Goal: Information Seeking & Learning: Learn about a topic

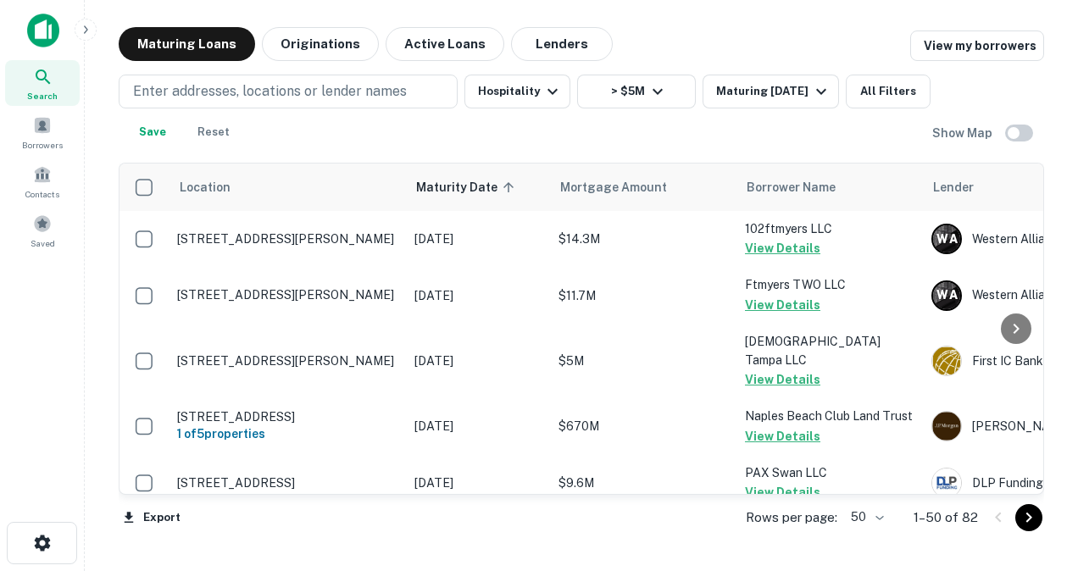
click at [34, 92] on span "Search" at bounding box center [42, 96] width 31 height 14
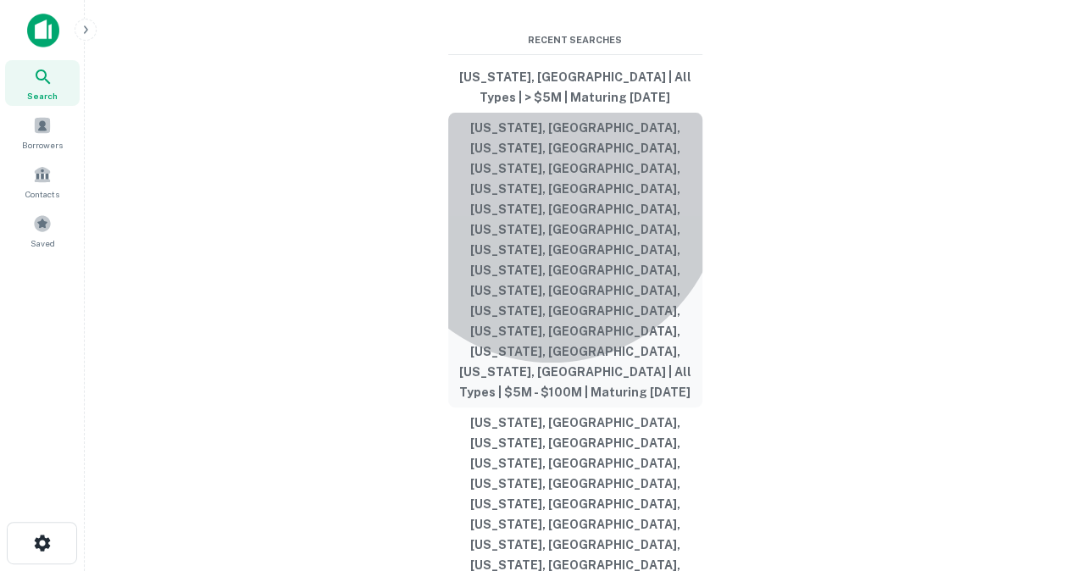
click at [551, 334] on button "[US_STATE], [GEOGRAPHIC_DATA], [US_STATE], [GEOGRAPHIC_DATA], [US_STATE], [GEOG…" at bounding box center [575, 260] width 254 height 295
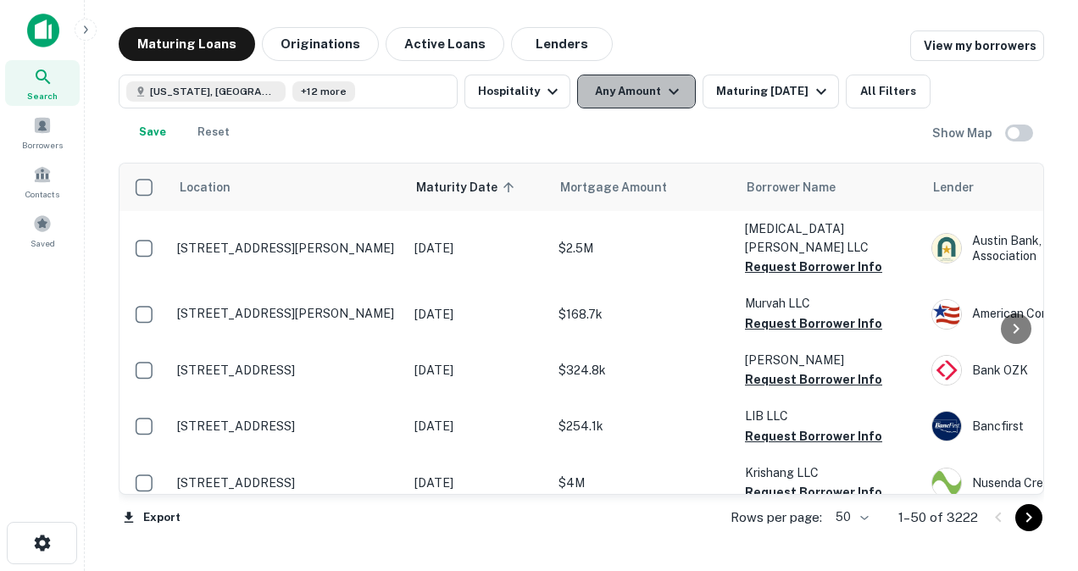
click at [673, 93] on icon "button" at bounding box center [673, 91] width 20 height 20
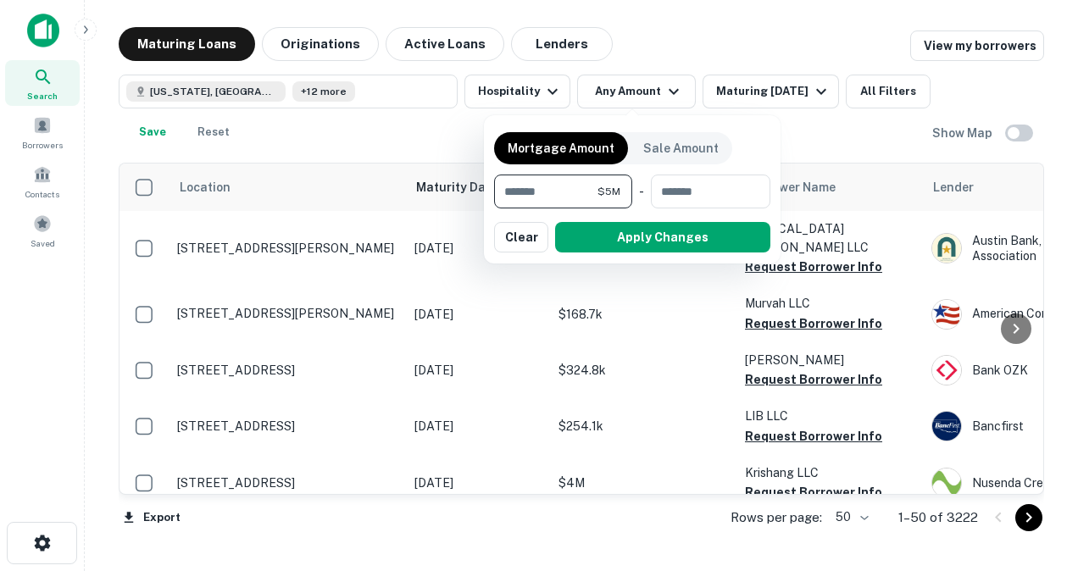
type input "*******"
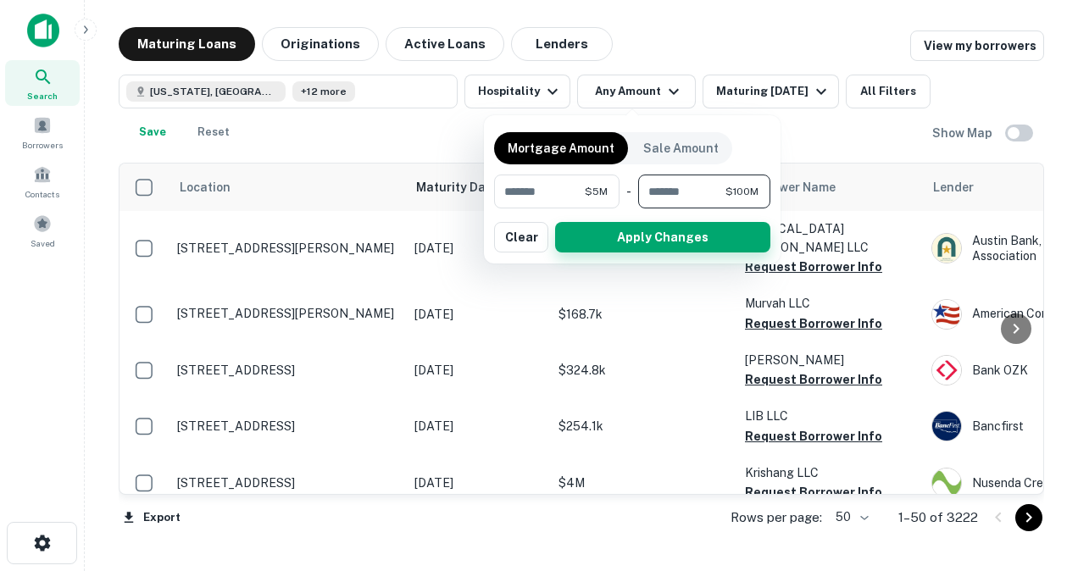
type input "*********"
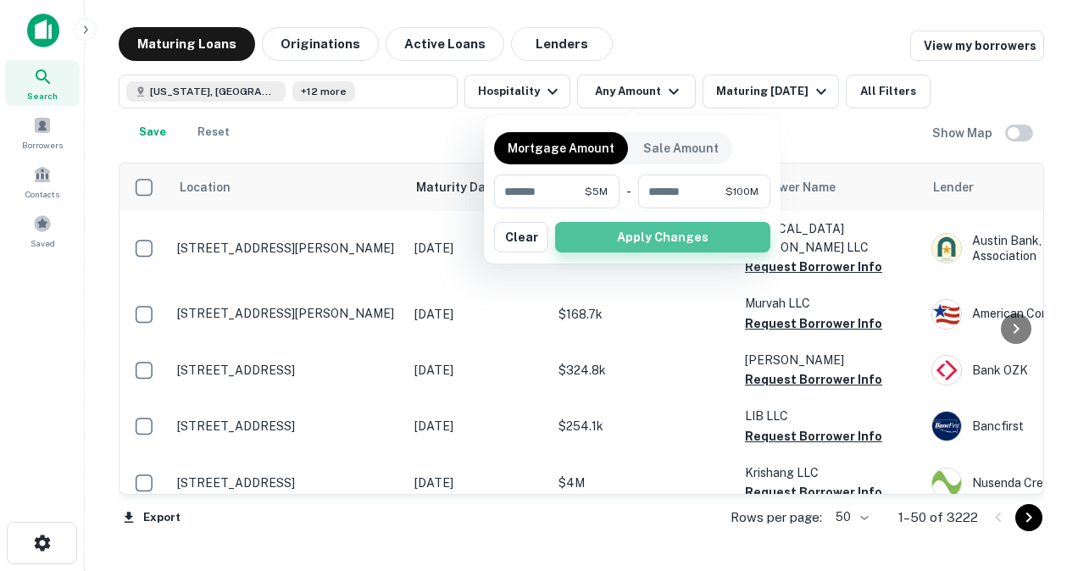
click at [626, 225] on button "Apply Changes" at bounding box center [662, 237] width 215 height 31
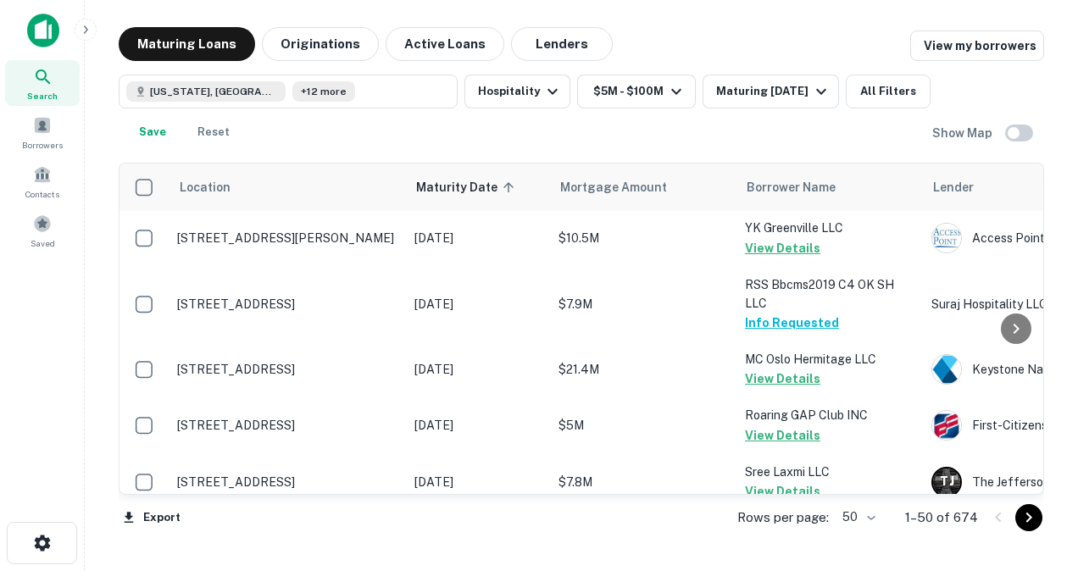
scroll to position [191, 0]
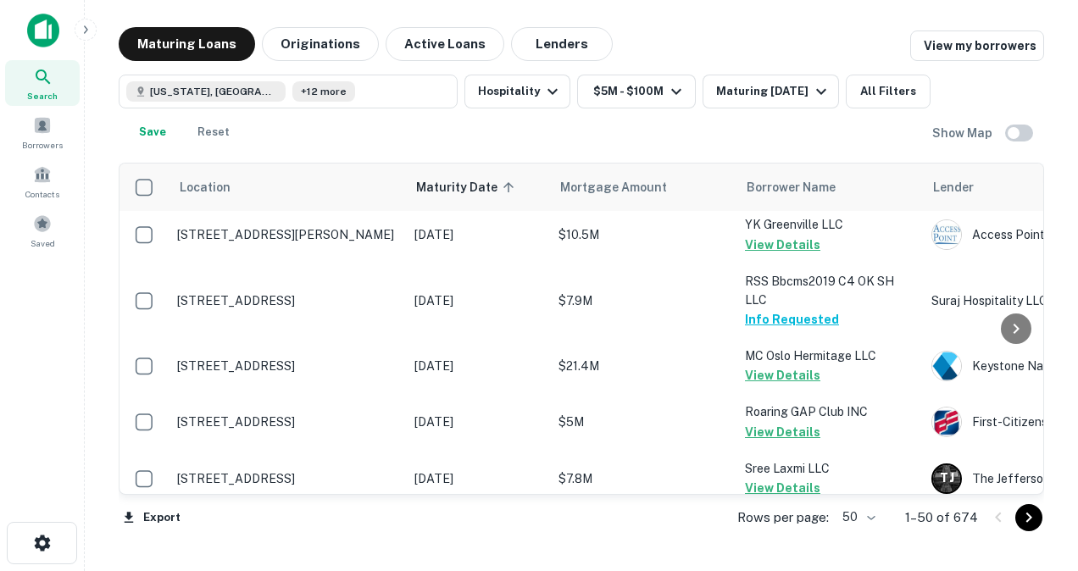
click at [877, 517] on body "Search Borrowers Contacts Saved Maturing Loans Originations Active Loans Lender…" at bounding box center [539, 285] width 1078 height 571
click at [865, 534] on li "100" at bounding box center [860, 535] width 49 height 31
type input "***"
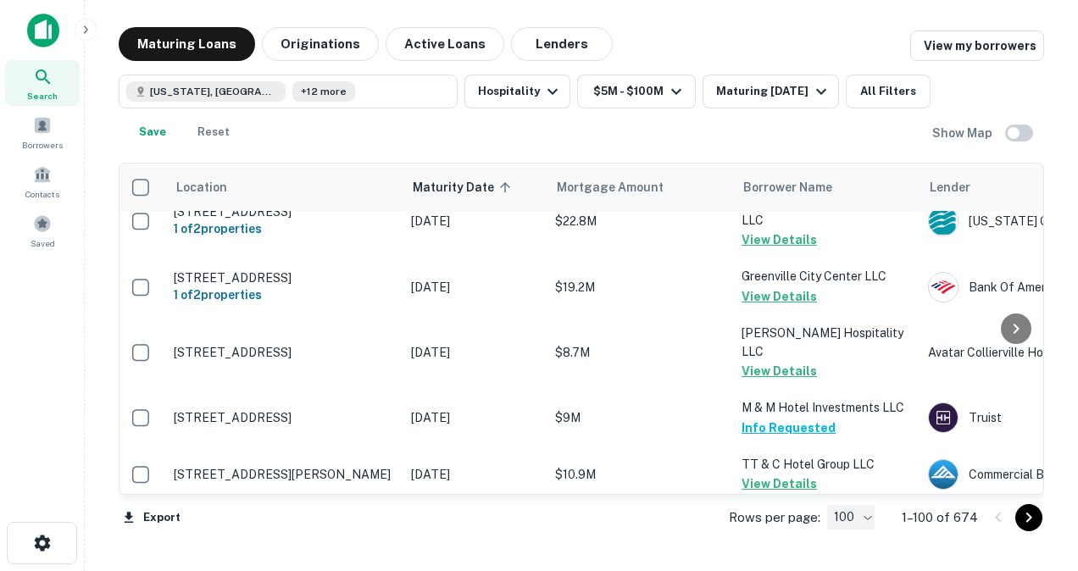
scroll to position [5993, 3]
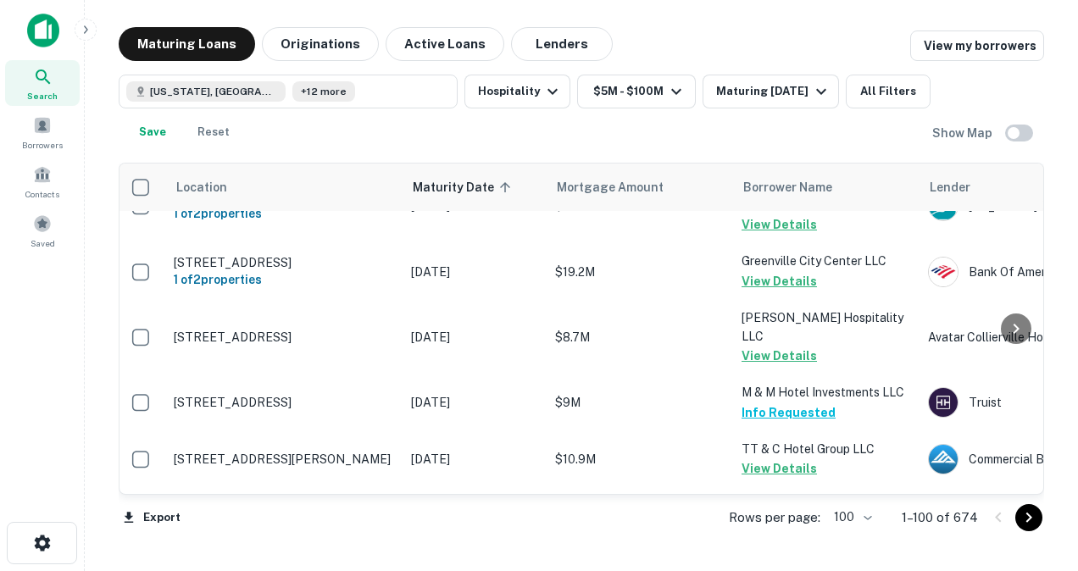
click at [1026, 521] on icon "Go to next page" at bounding box center [1029, 518] width 6 height 10
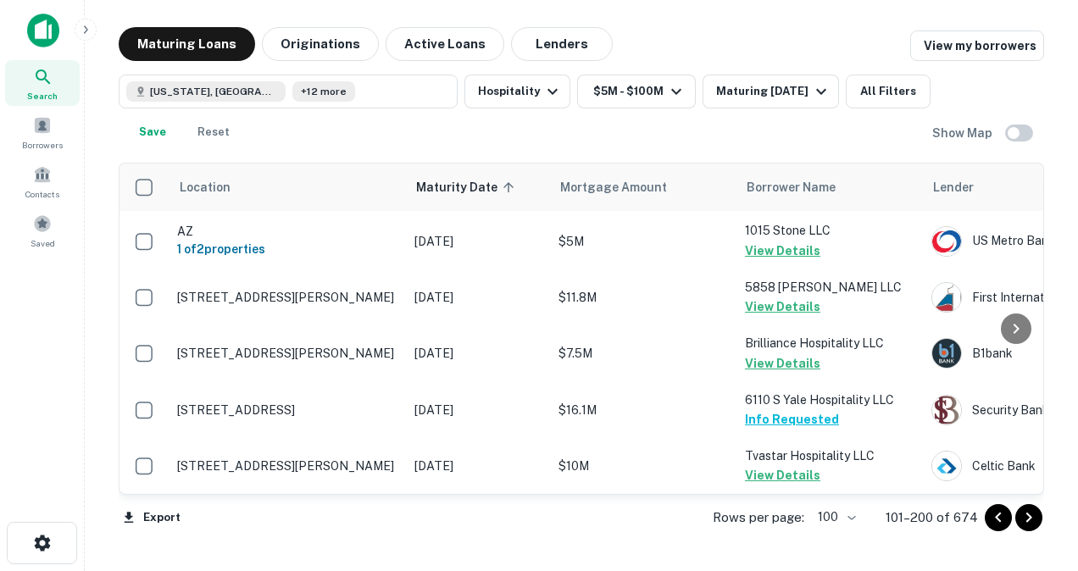
scroll to position [5690, 0]
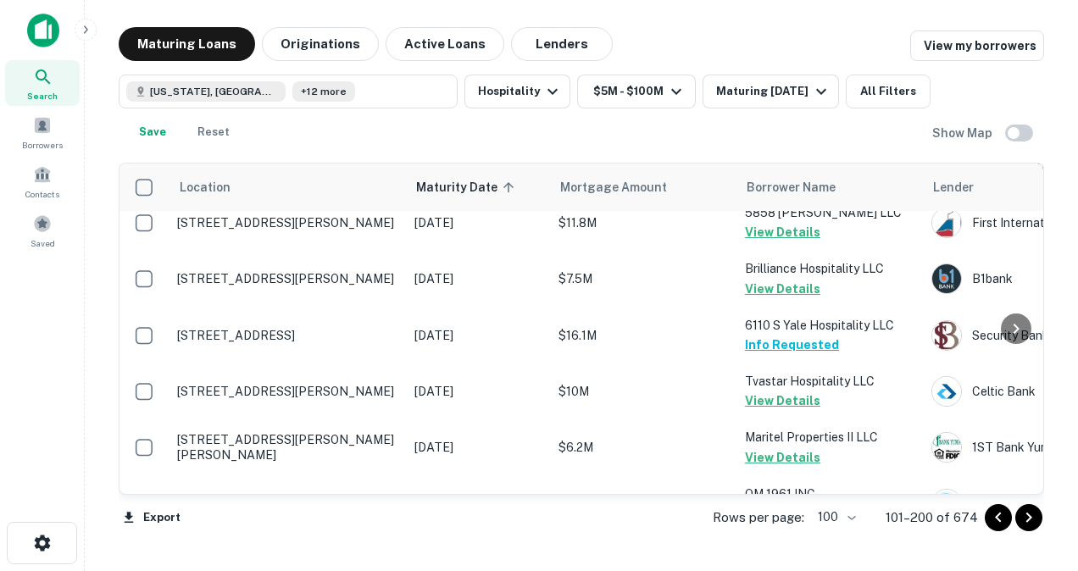
click at [1028, 520] on icon "Go to next page" at bounding box center [1029, 518] width 6 height 10
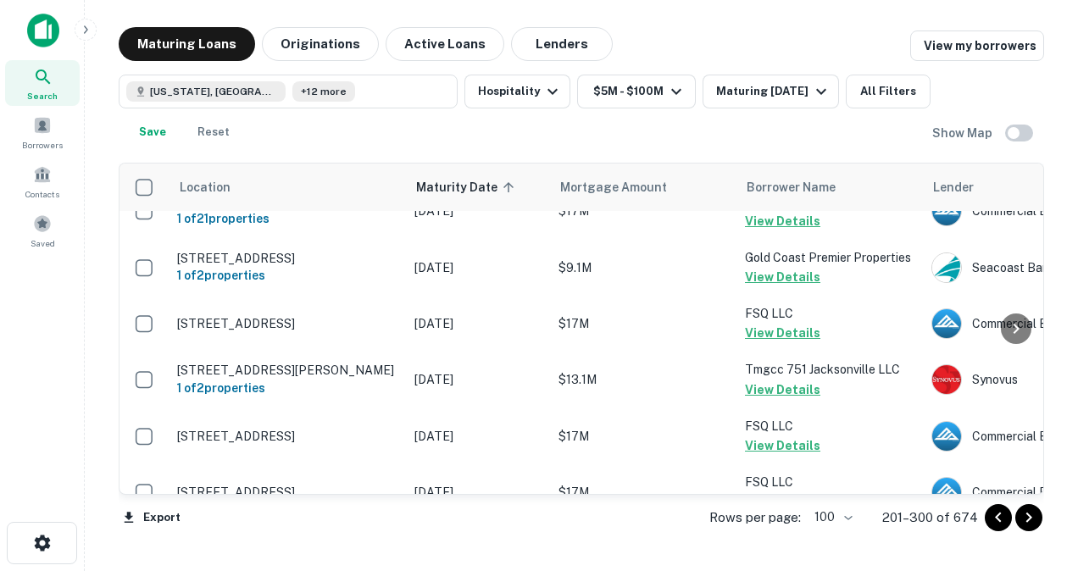
scroll to position [5748, 0]
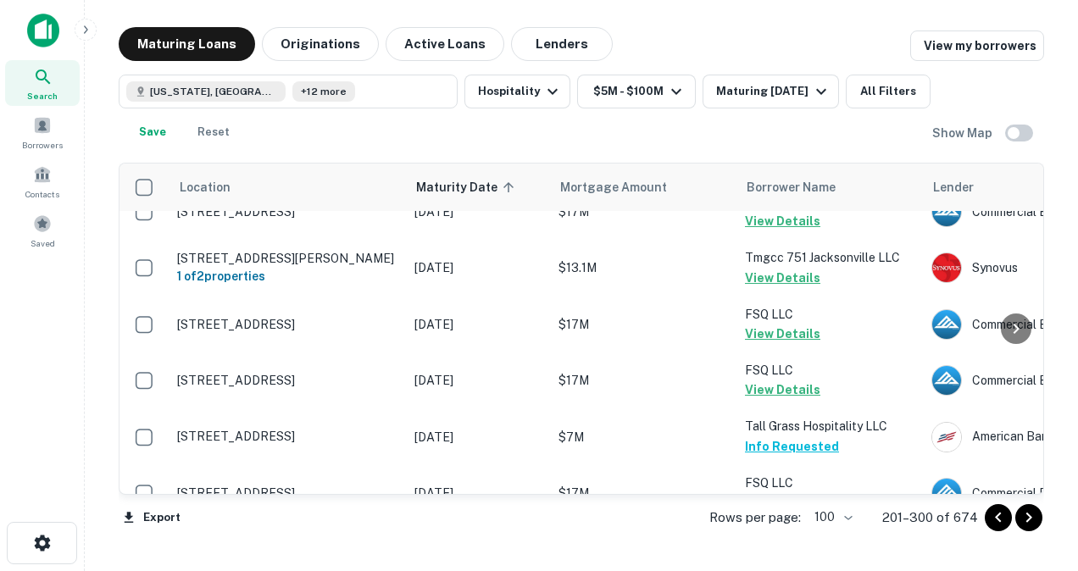
click at [1031, 519] on icon "Go to next page" at bounding box center [1028, 518] width 20 height 20
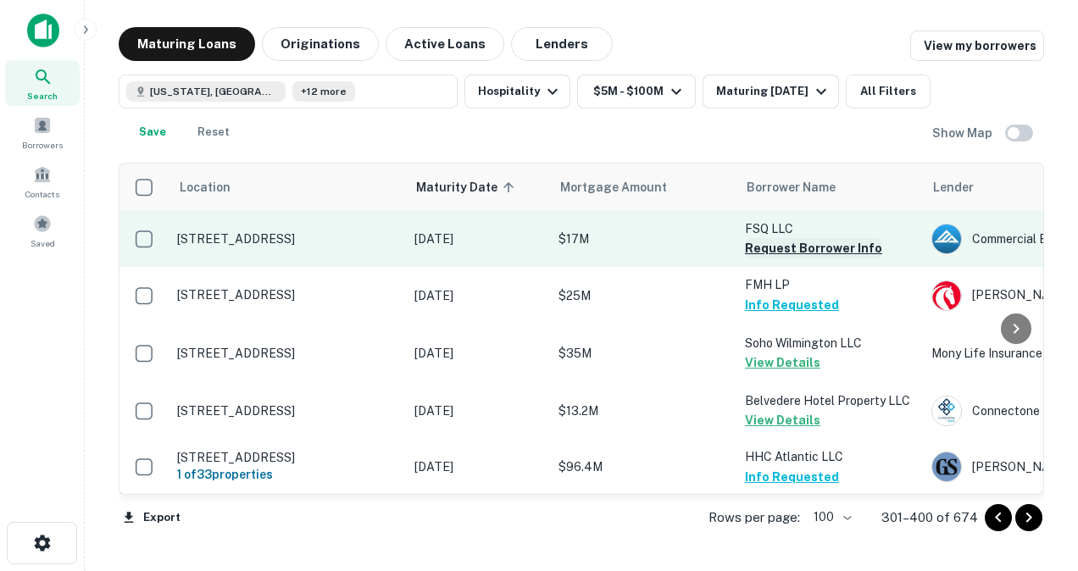
click at [761, 250] on button "Request Borrower Info" at bounding box center [813, 248] width 137 height 20
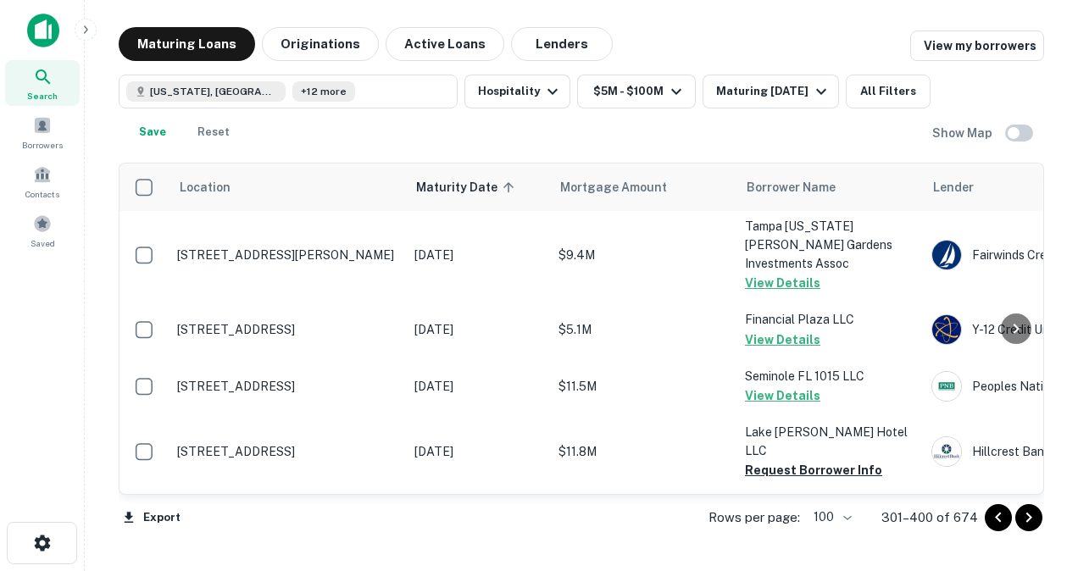
scroll to position [3678, 0]
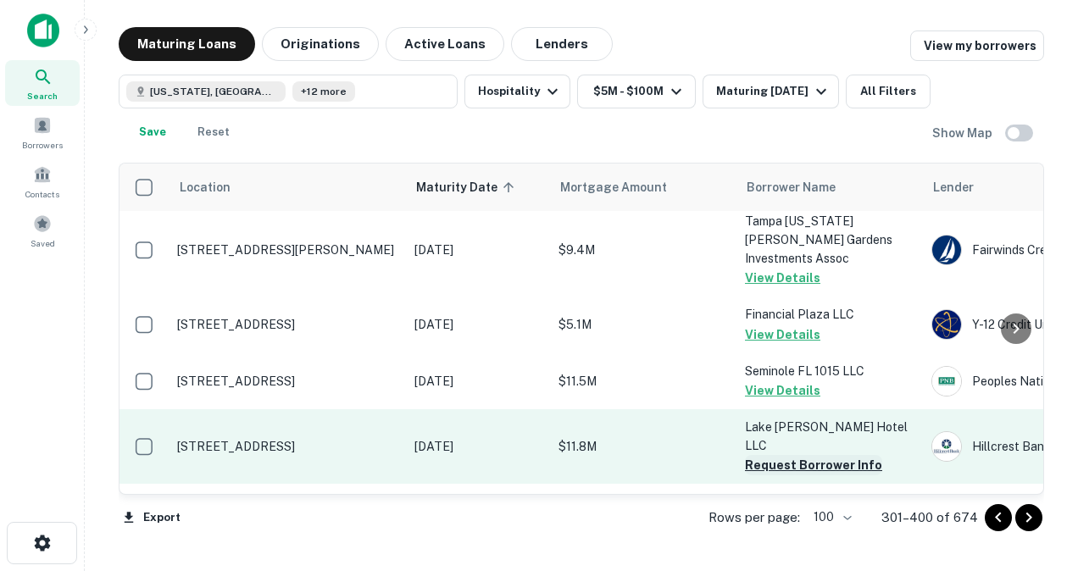
click at [756, 455] on button "Request Borrower Info" at bounding box center [813, 465] width 137 height 20
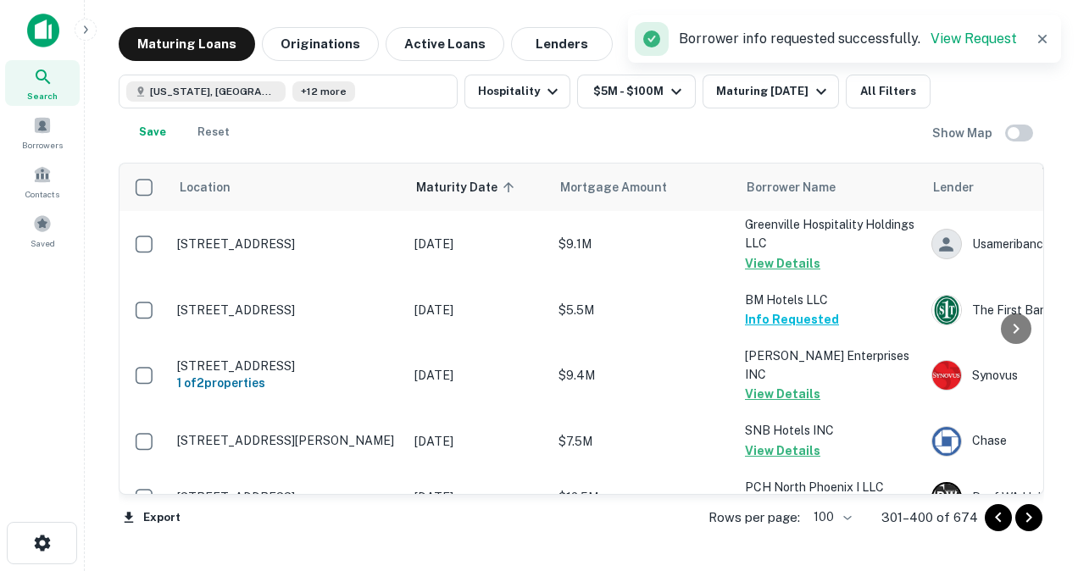
scroll to position [3953, 0]
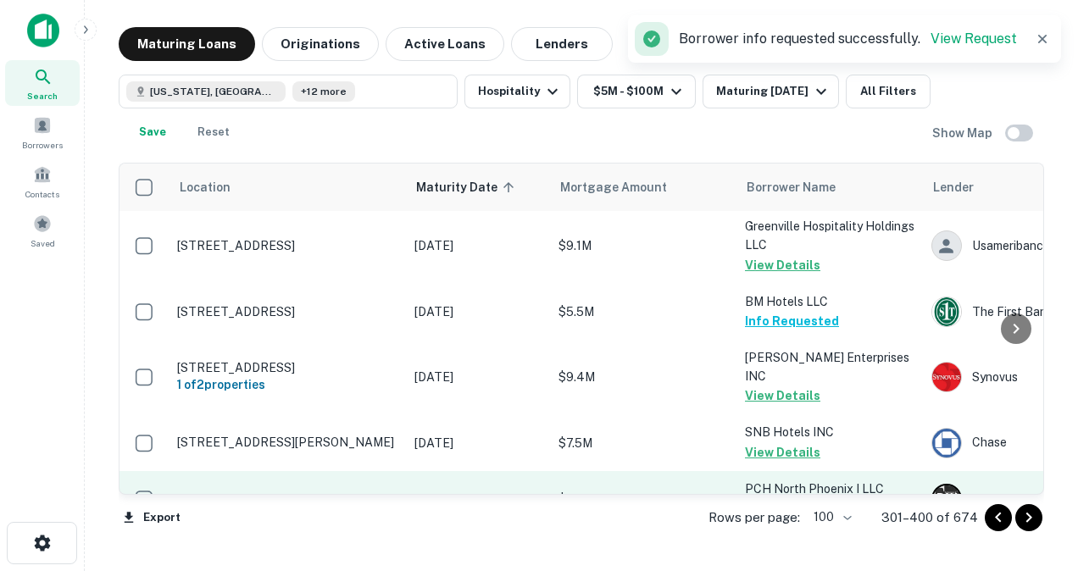
click at [765, 498] on button "Request Borrower Info" at bounding box center [813, 508] width 137 height 20
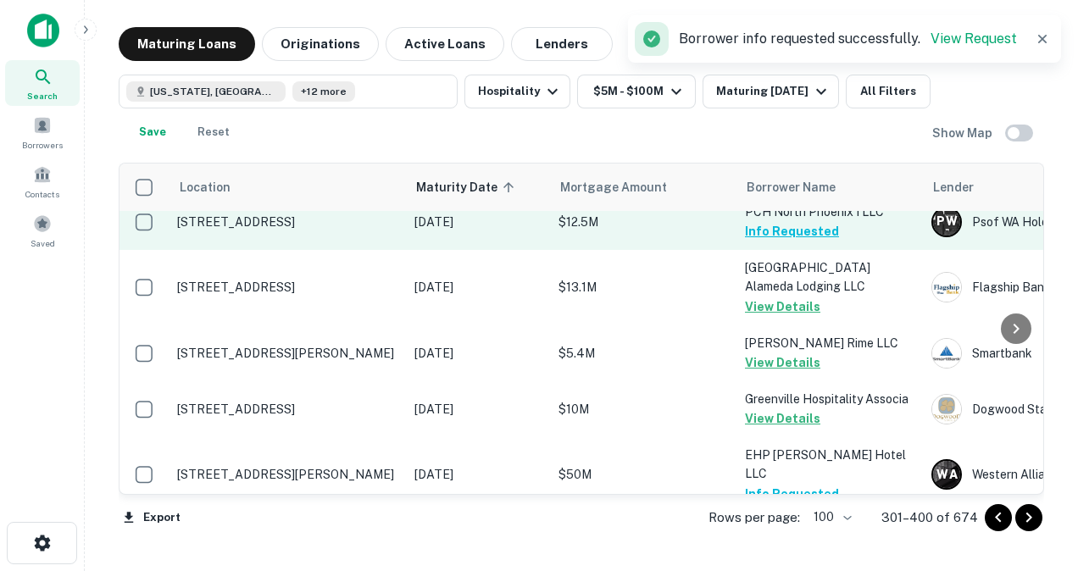
scroll to position [4291, 0]
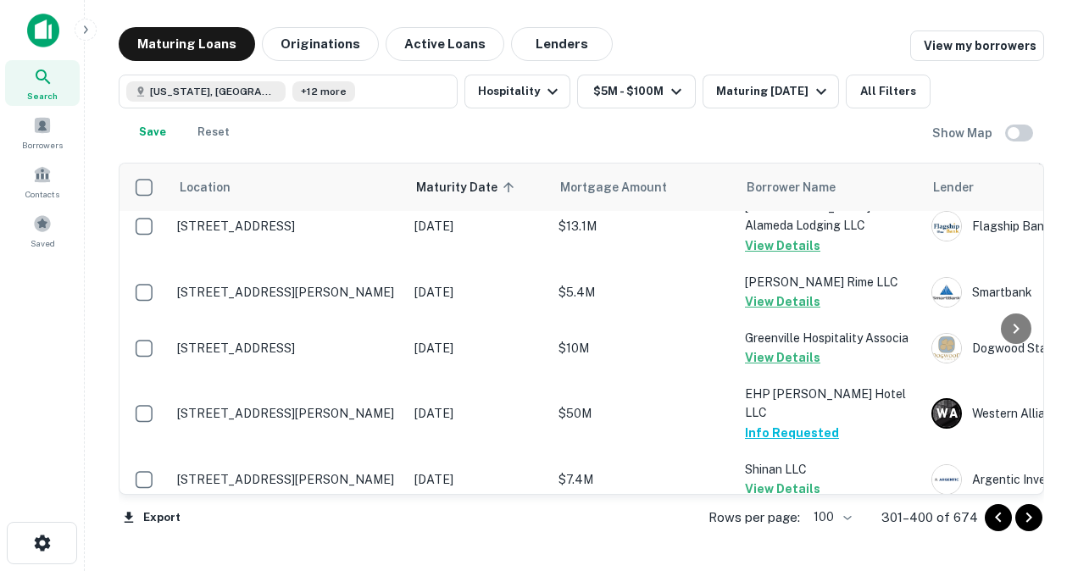
click at [775, 553] on button "Request Borrower Info" at bounding box center [813, 563] width 137 height 20
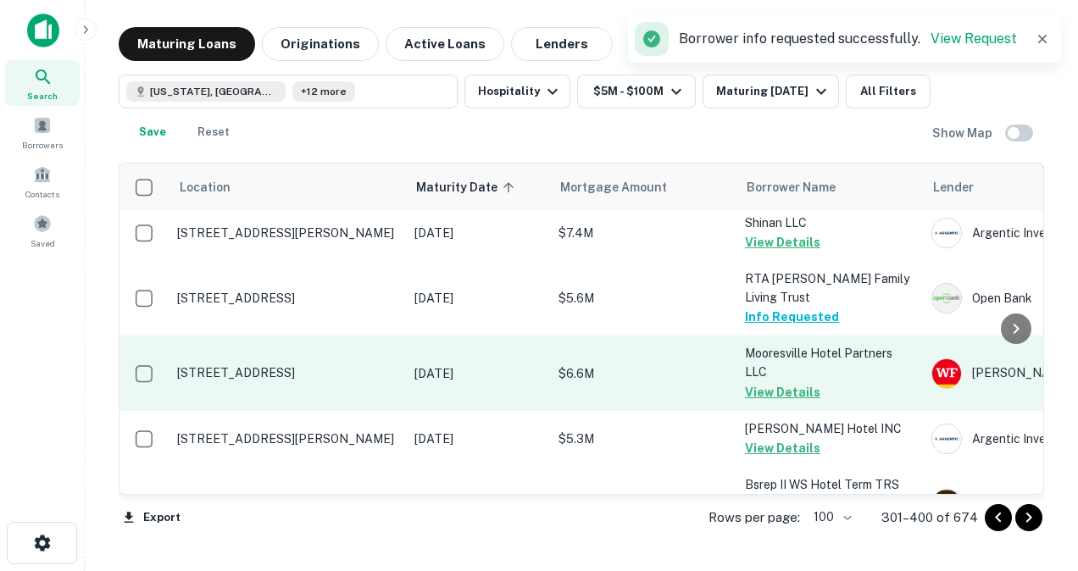
scroll to position [4540, 0]
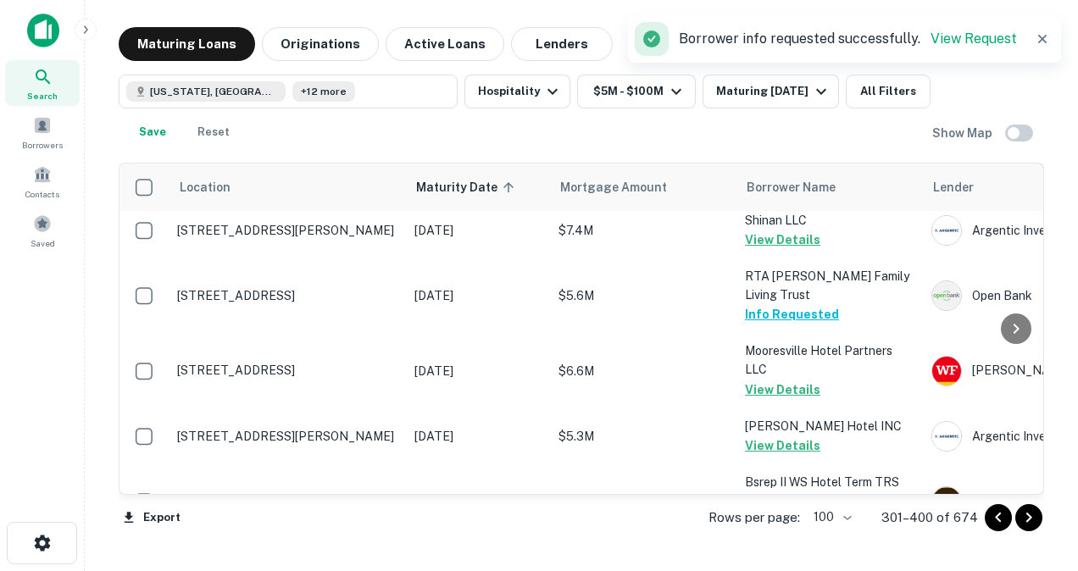
click at [752, 569] on button "Request Borrower Info" at bounding box center [813, 579] width 137 height 20
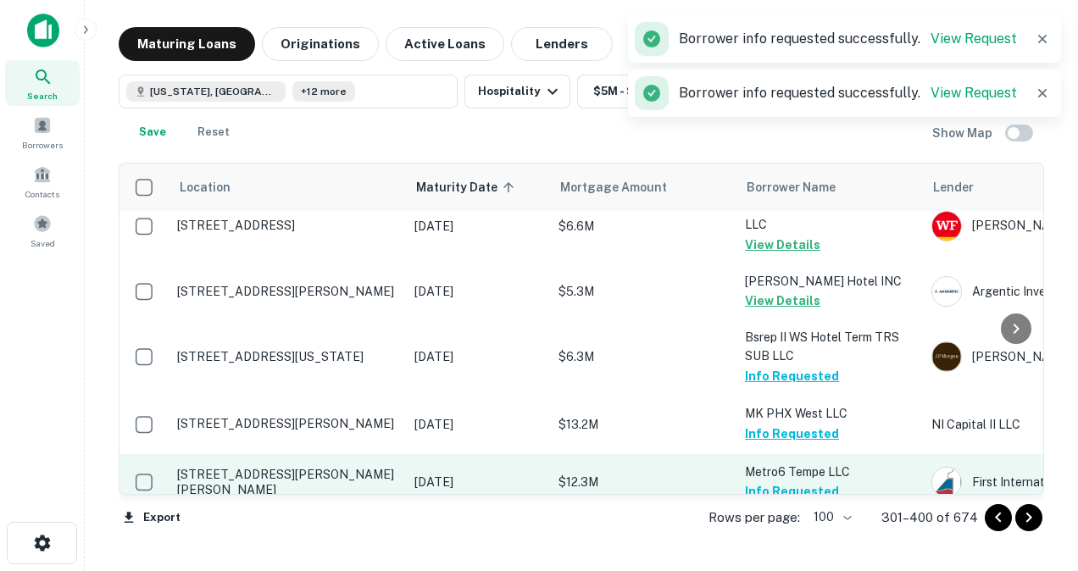
scroll to position [4696, 0]
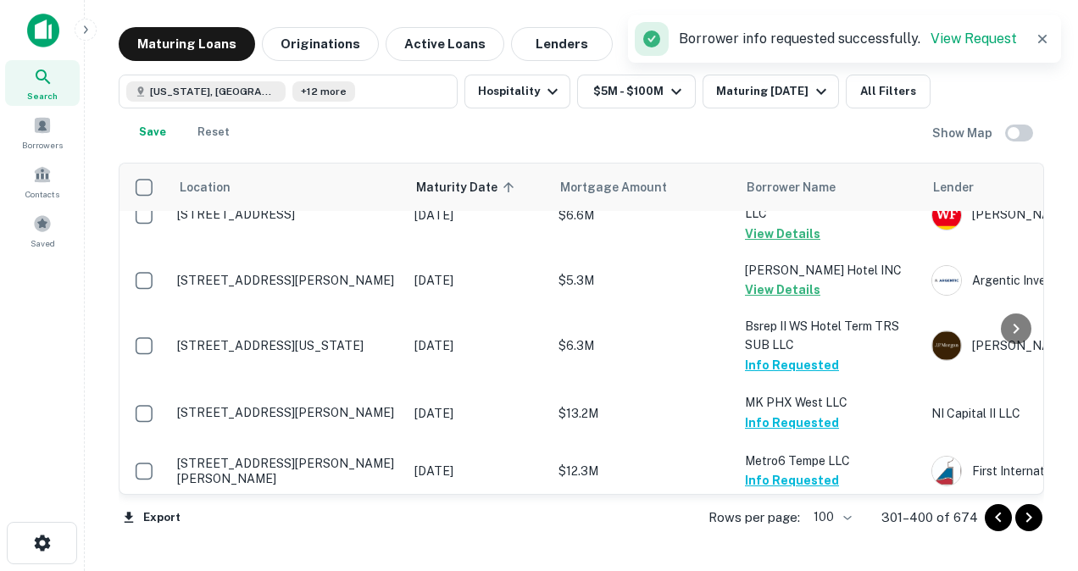
drag, startPoint x: 682, startPoint y: 408, endPoint x: 643, endPoint y: 374, distance: 51.6
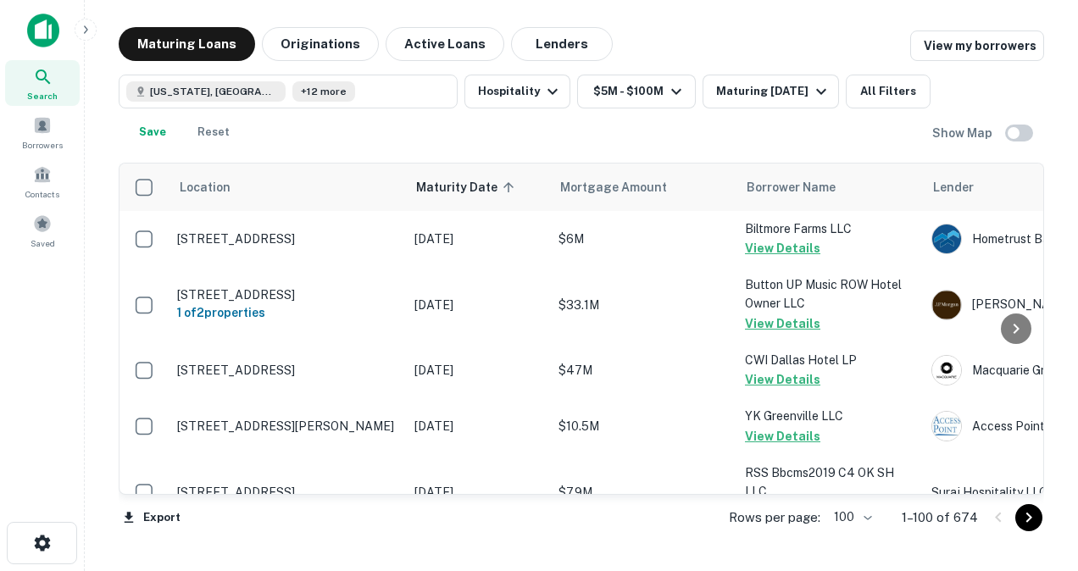
click at [1028, 520] on icon "Go to next page" at bounding box center [1029, 518] width 6 height 10
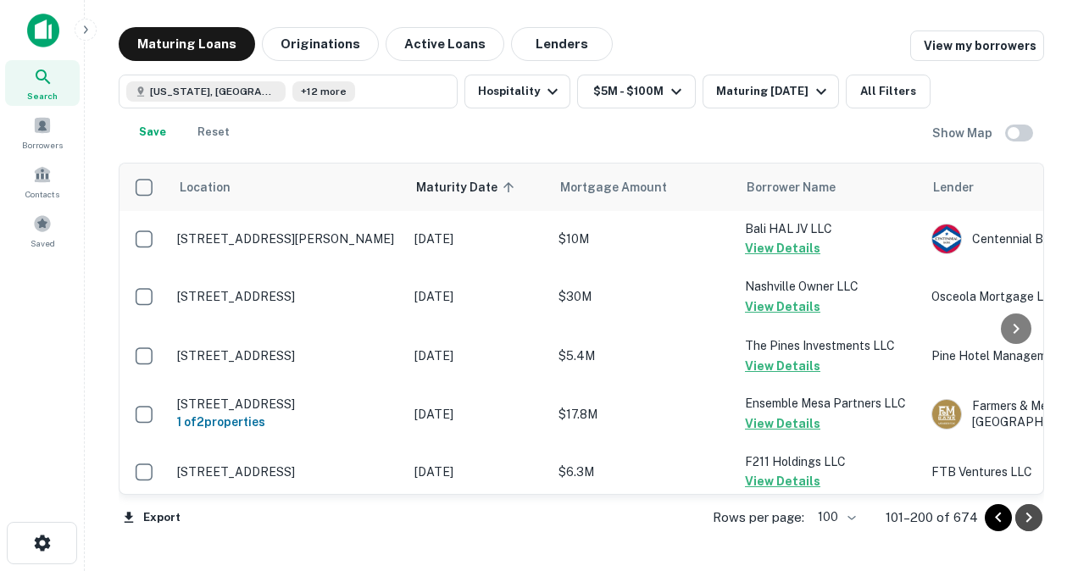
click at [1028, 520] on icon "Go to next page" at bounding box center [1029, 518] width 6 height 10
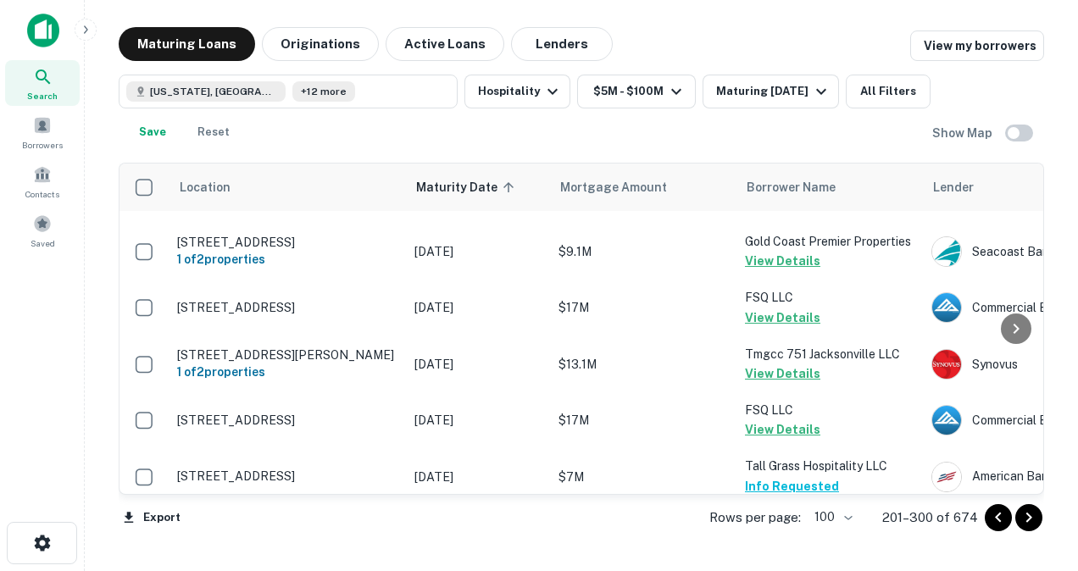
scroll to position [5748, 0]
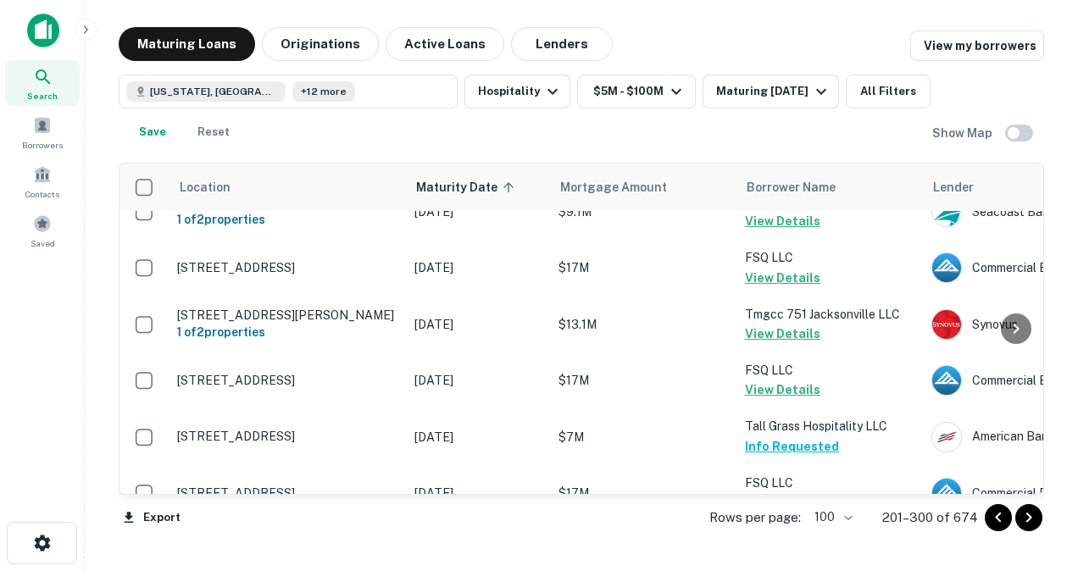
click at [1029, 517] on icon "Go to next page" at bounding box center [1028, 518] width 20 height 20
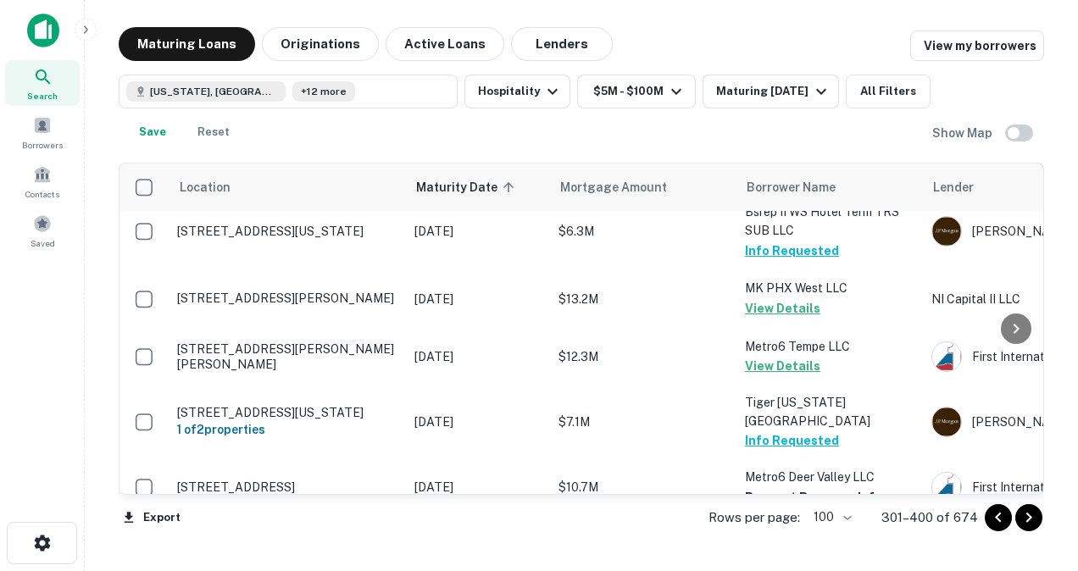
scroll to position [4812, 0]
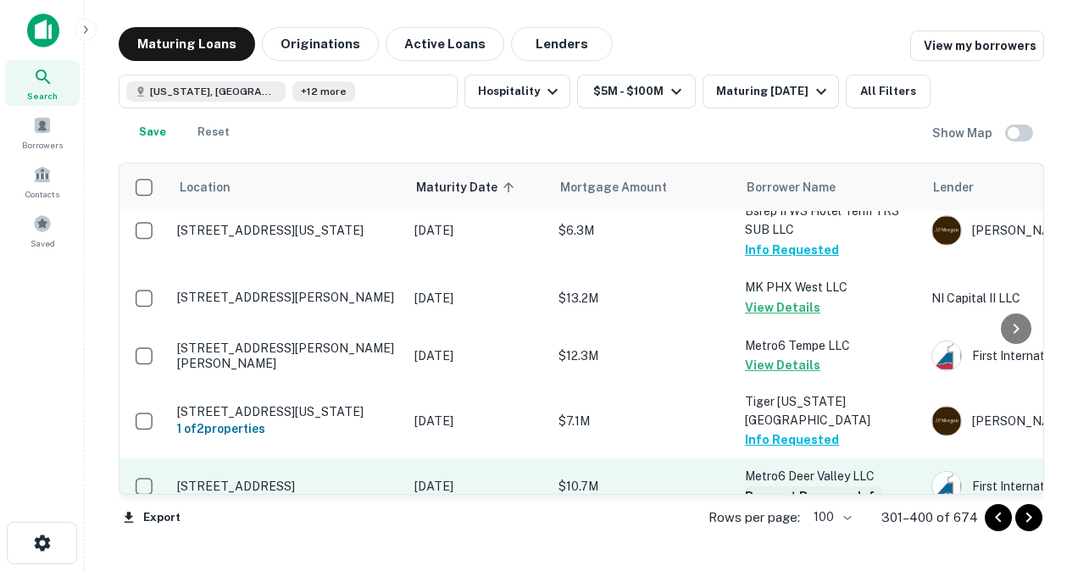
click at [795, 486] on button "Request Borrower Info" at bounding box center [813, 496] width 137 height 20
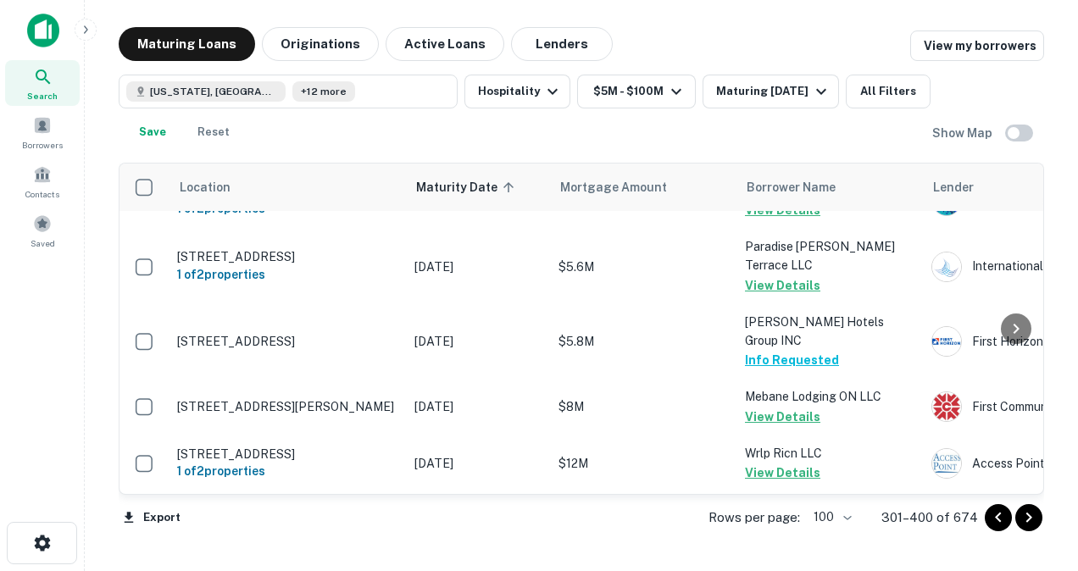
scroll to position [5741, 0]
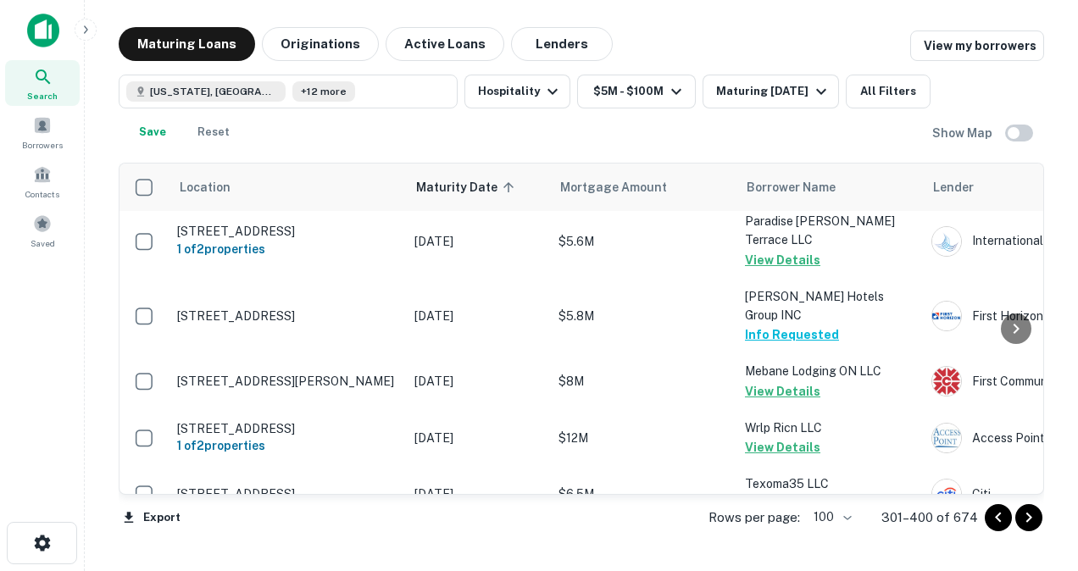
click at [1035, 520] on icon "Go to next page" at bounding box center [1028, 518] width 20 height 20
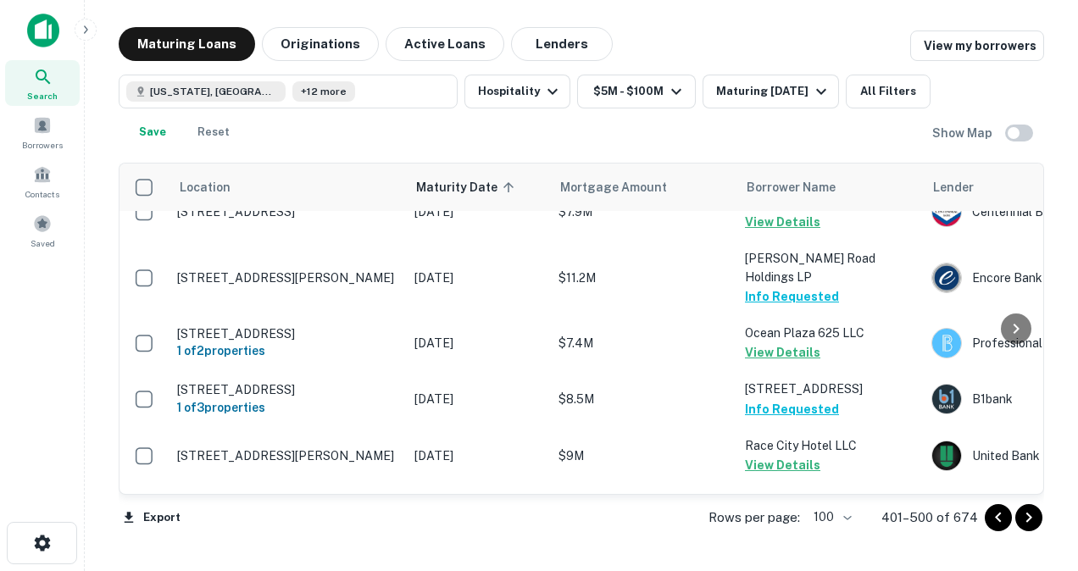
scroll to position [5270, 0]
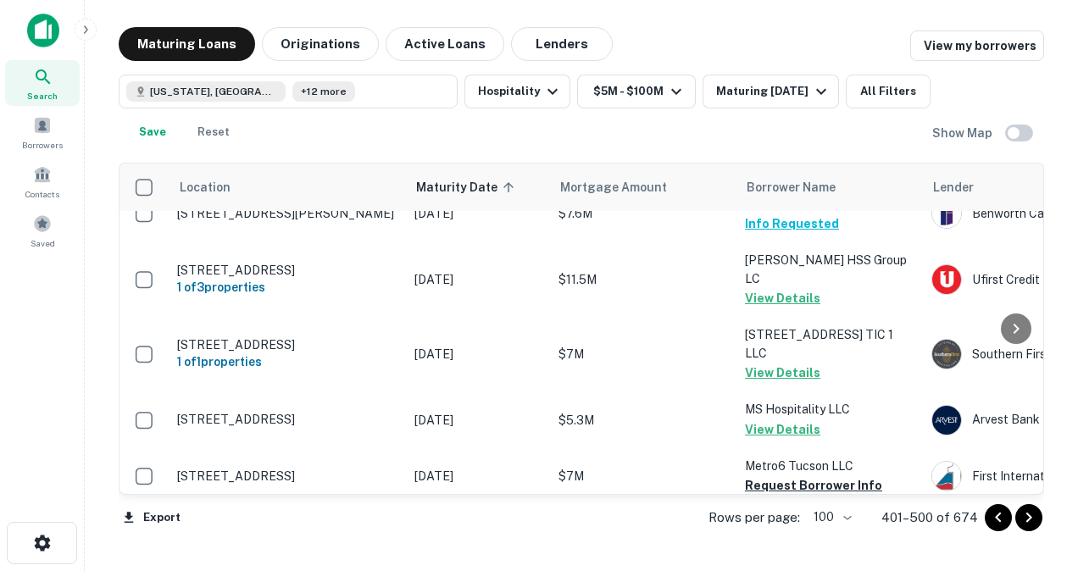
scroll to position [3950, 0]
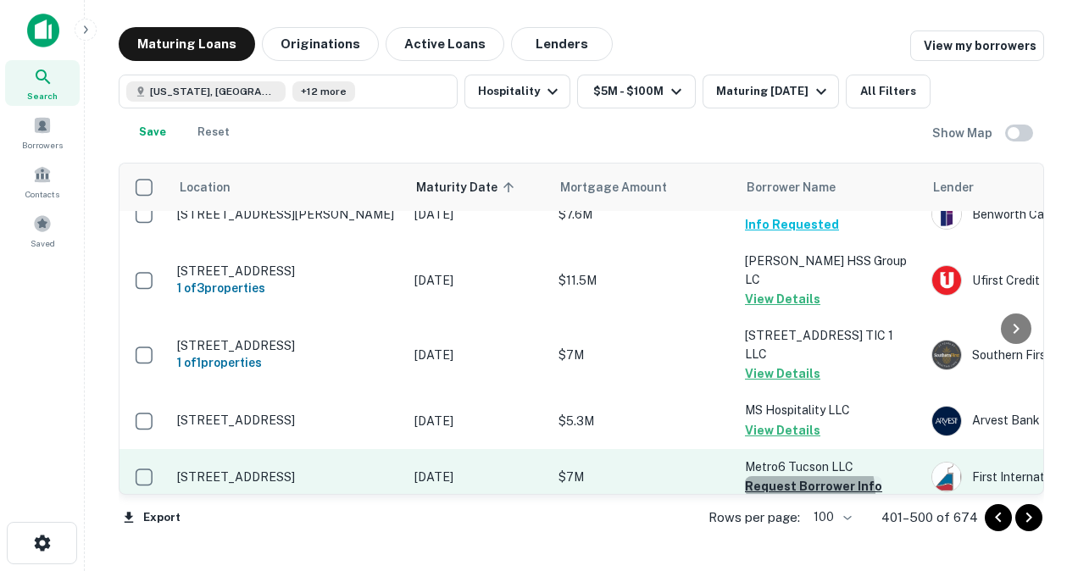
click at [800, 476] on button "Request Borrower Info" at bounding box center [813, 486] width 137 height 20
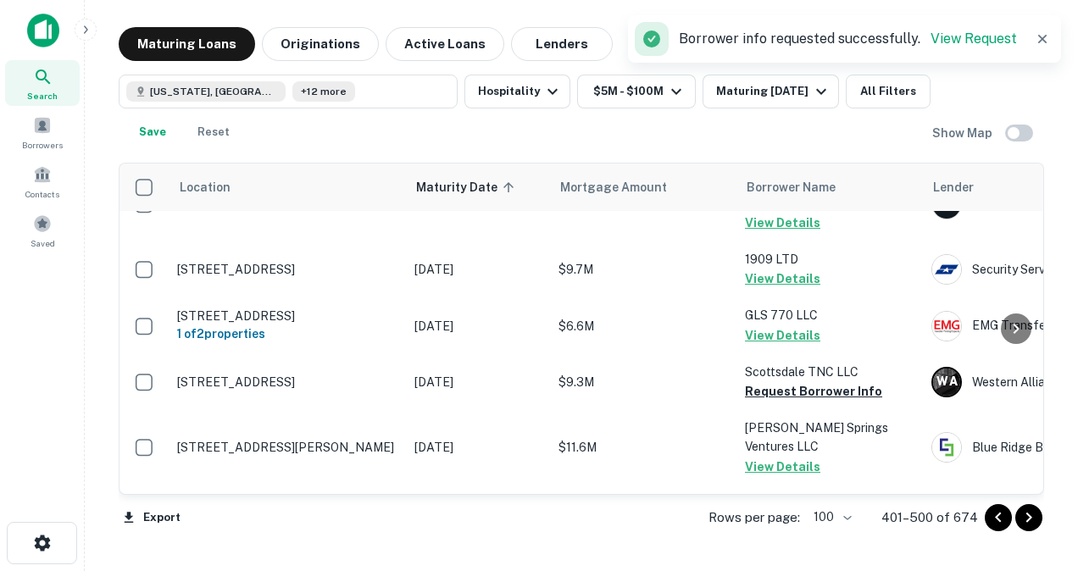
scroll to position [3068, 0]
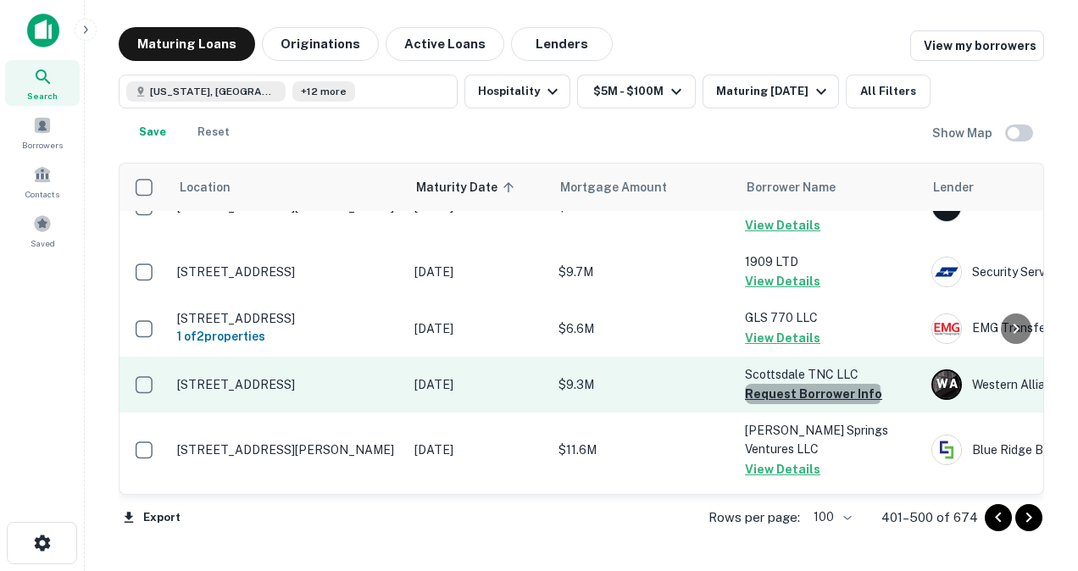
click at [812, 384] on button "Request Borrower Info" at bounding box center [813, 394] width 137 height 20
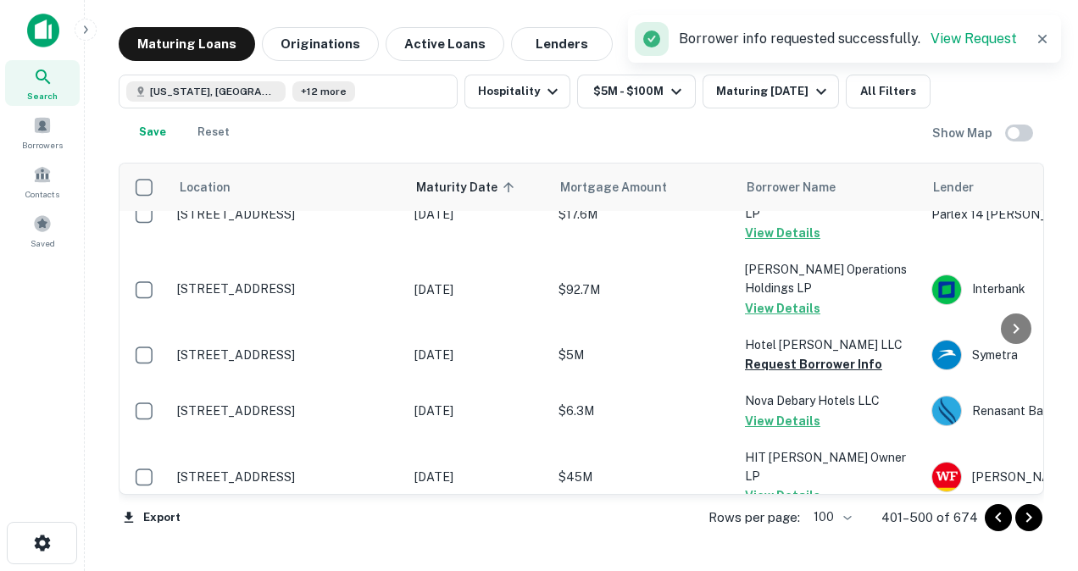
scroll to position [2609, 0]
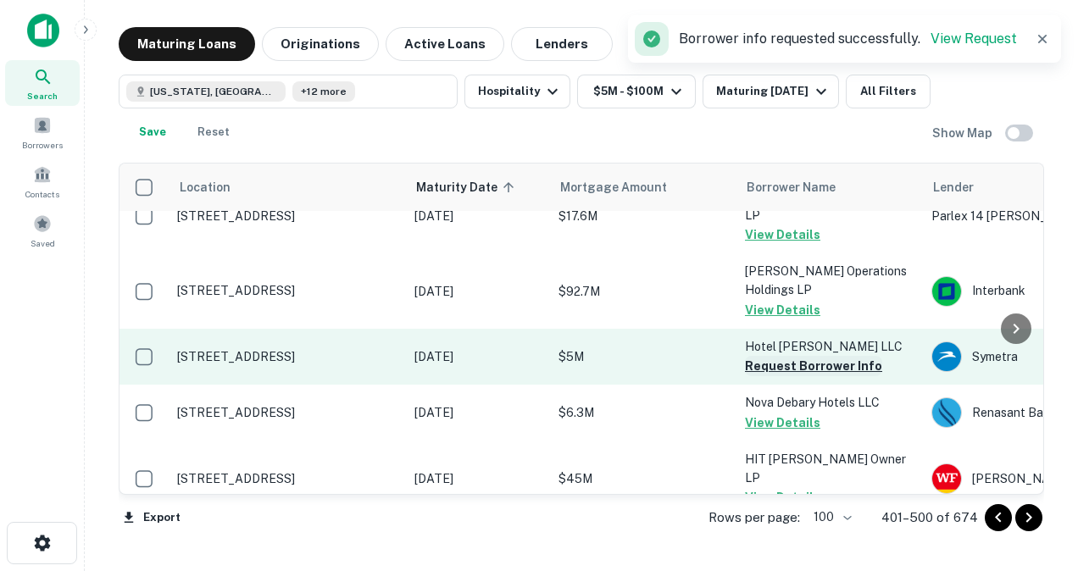
click at [793, 356] on button "Request Borrower Info" at bounding box center [813, 366] width 137 height 20
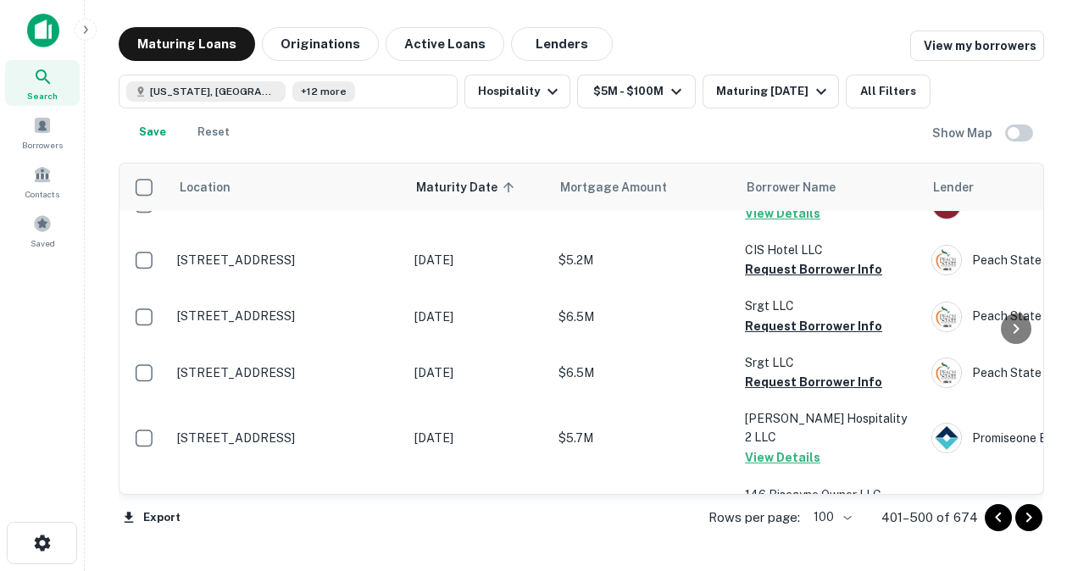
scroll to position [1421, 0]
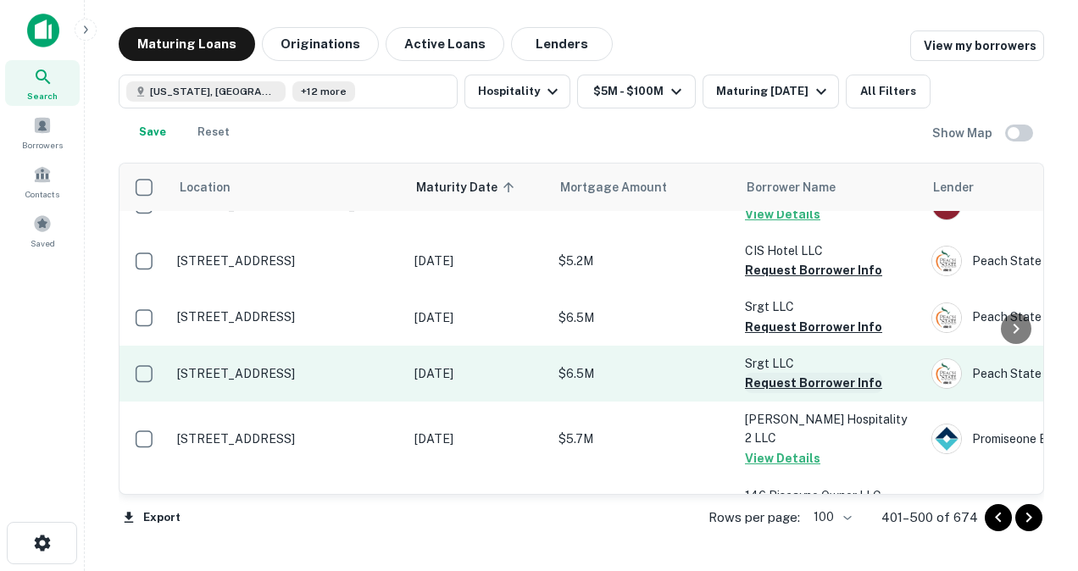
click at [790, 373] on button "Request Borrower Info" at bounding box center [813, 383] width 137 height 20
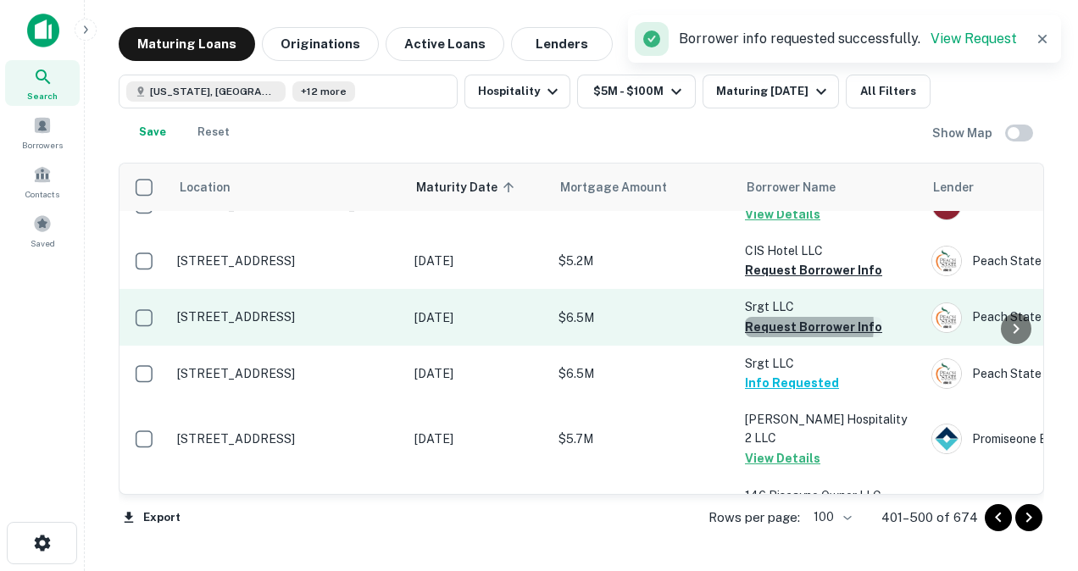
click at [771, 317] on button "Request Borrower Info" at bounding box center [813, 327] width 137 height 20
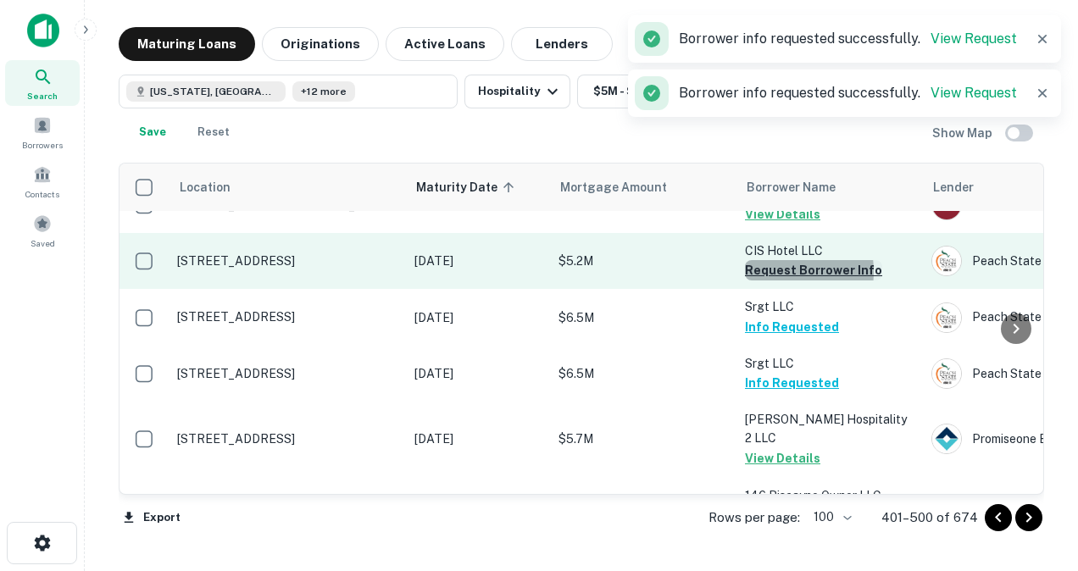
click at [772, 260] on button "Request Borrower Info" at bounding box center [813, 270] width 137 height 20
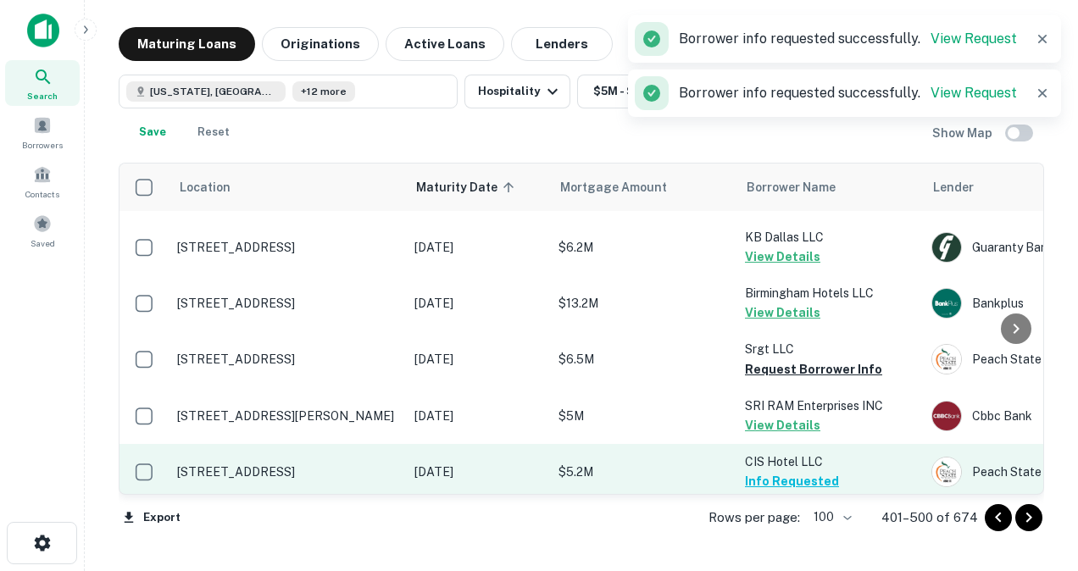
scroll to position [1207, 0]
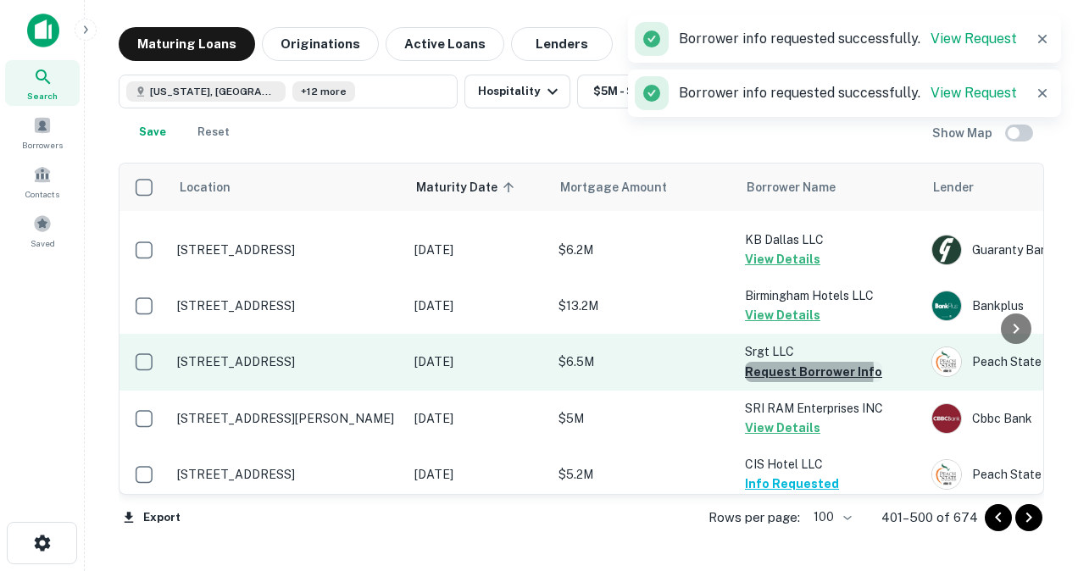
click at [774, 362] on button "Request Borrower Info" at bounding box center [813, 372] width 137 height 20
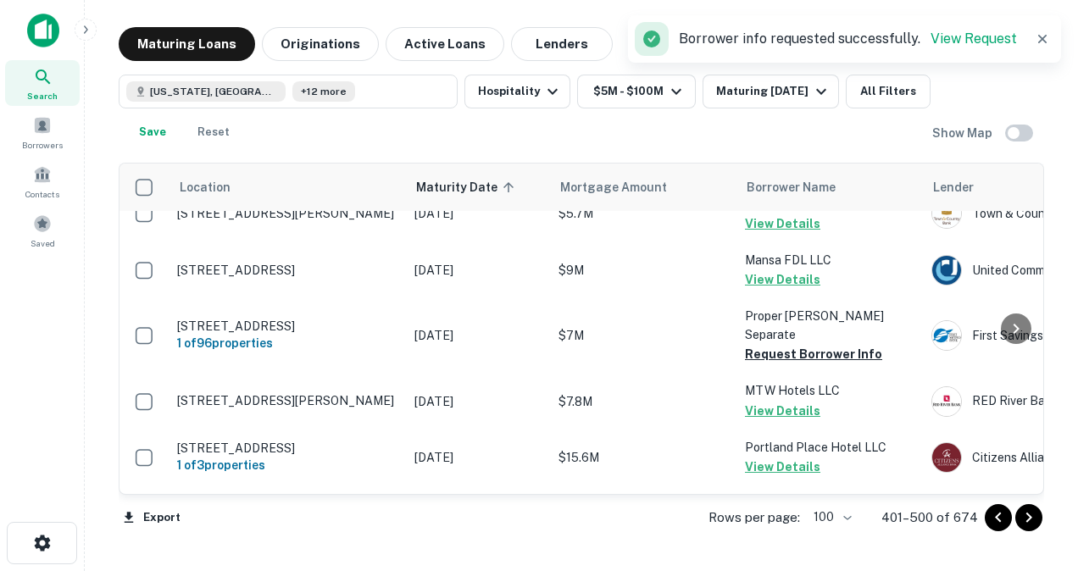
scroll to position [863, 0]
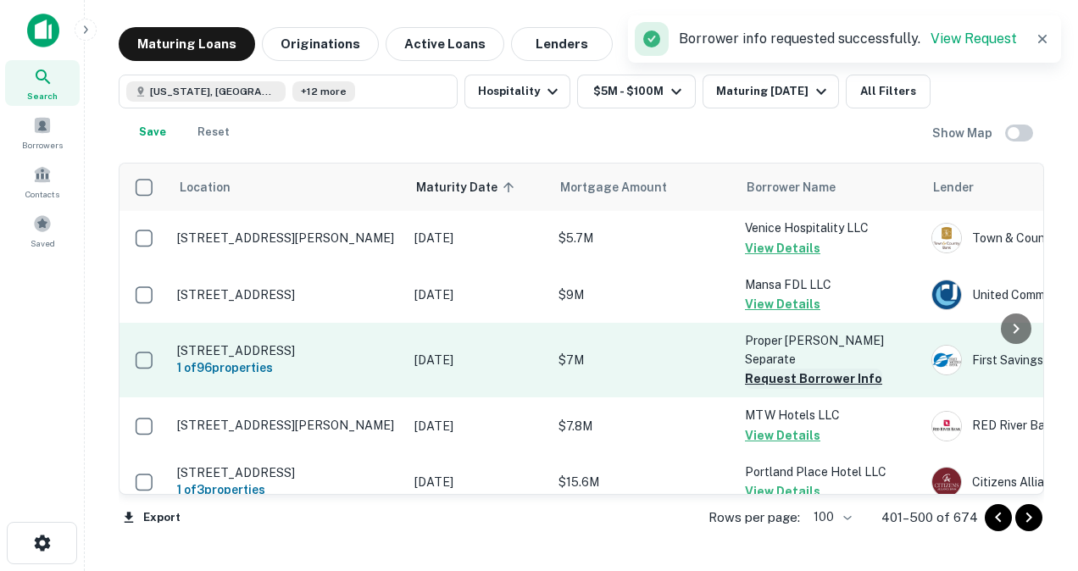
click at [763, 369] on button "Request Borrower Info" at bounding box center [813, 379] width 137 height 20
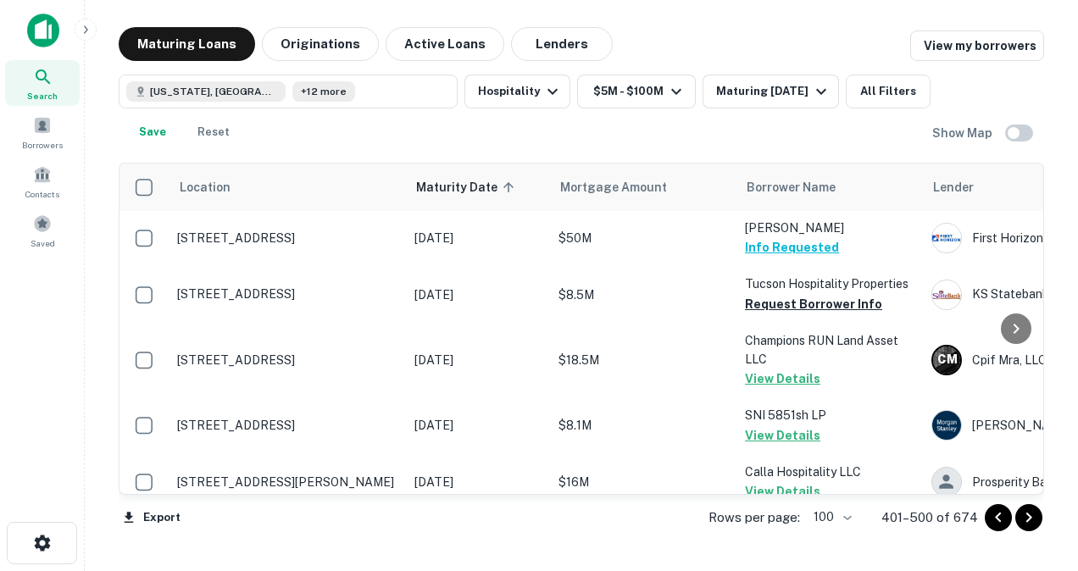
scroll to position [0, 0]
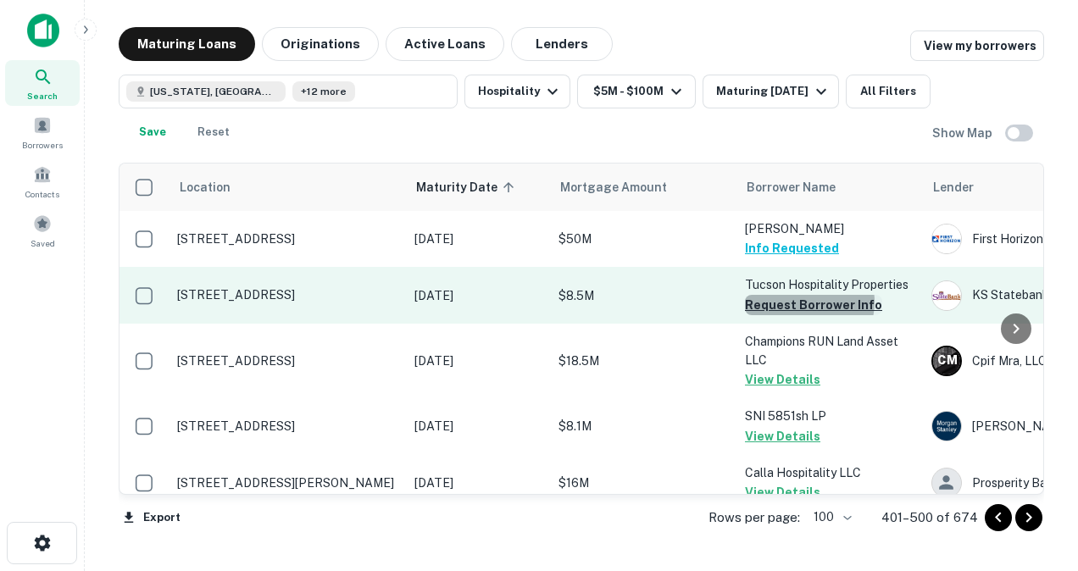
click at [802, 302] on button "Request Borrower Info" at bounding box center [813, 305] width 137 height 20
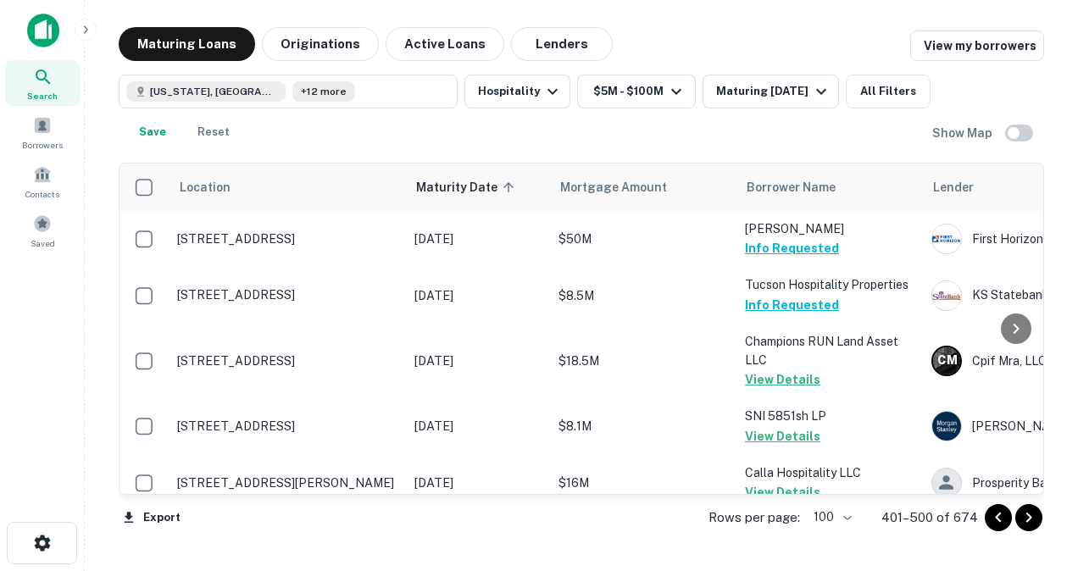
drag, startPoint x: 1033, startPoint y: 521, endPoint x: 884, endPoint y: 564, distance: 155.3
click at [1033, 521] on icon "Go to next page" at bounding box center [1028, 518] width 20 height 20
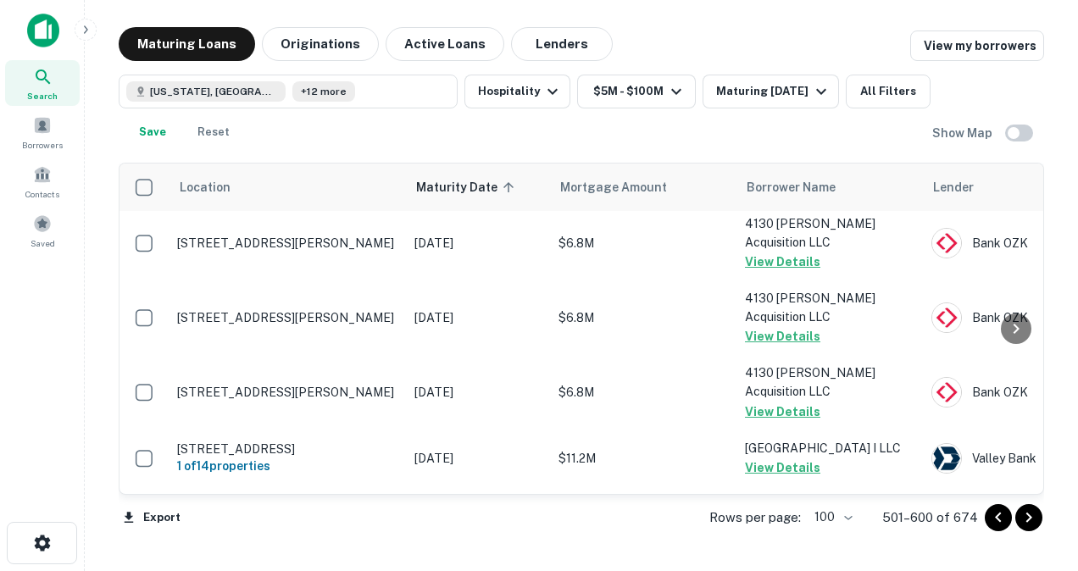
scroll to position [791, 0]
click at [772, 516] on button "Request Borrower Info" at bounding box center [813, 526] width 137 height 20
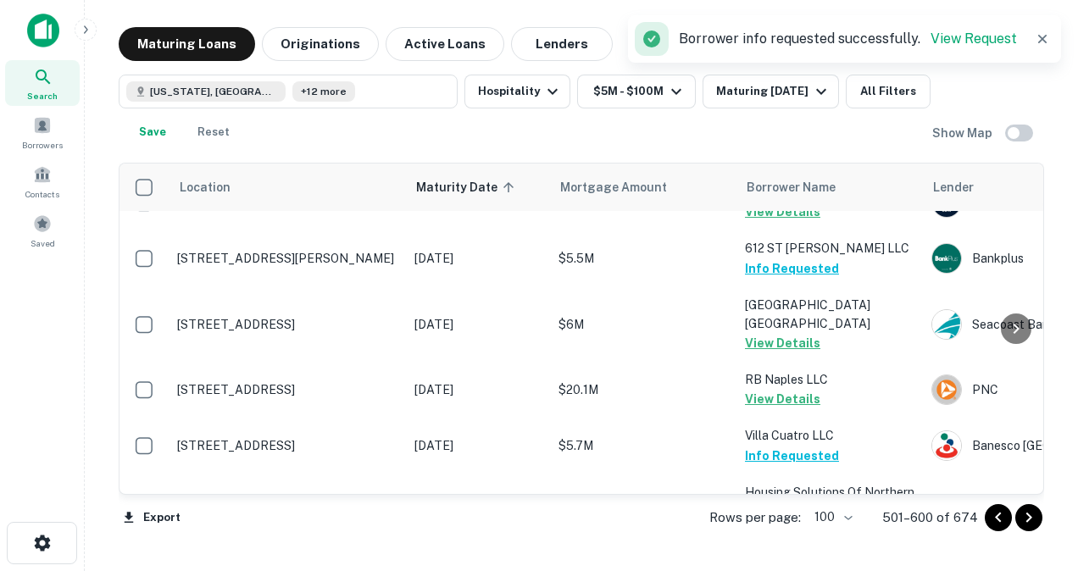
scroll to position [1283, 0]
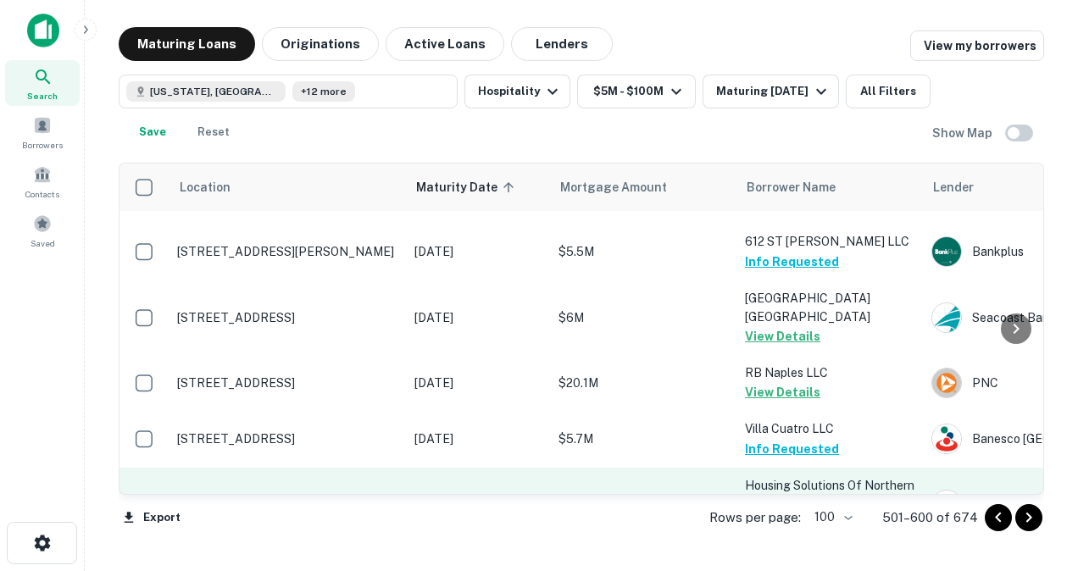
click at [773, 513] on button "Request Borrower Info" at bounding box center [813, 523] width 137 height 20
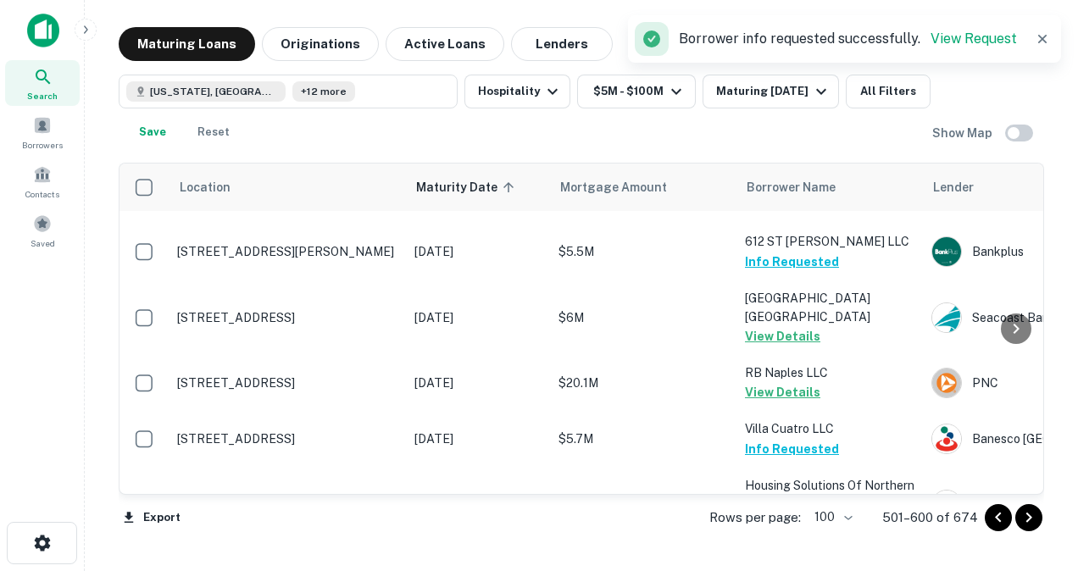
click at [762, 569] on button "Request Borrower Info" at bounding box center [813, 579] width 137 height 20
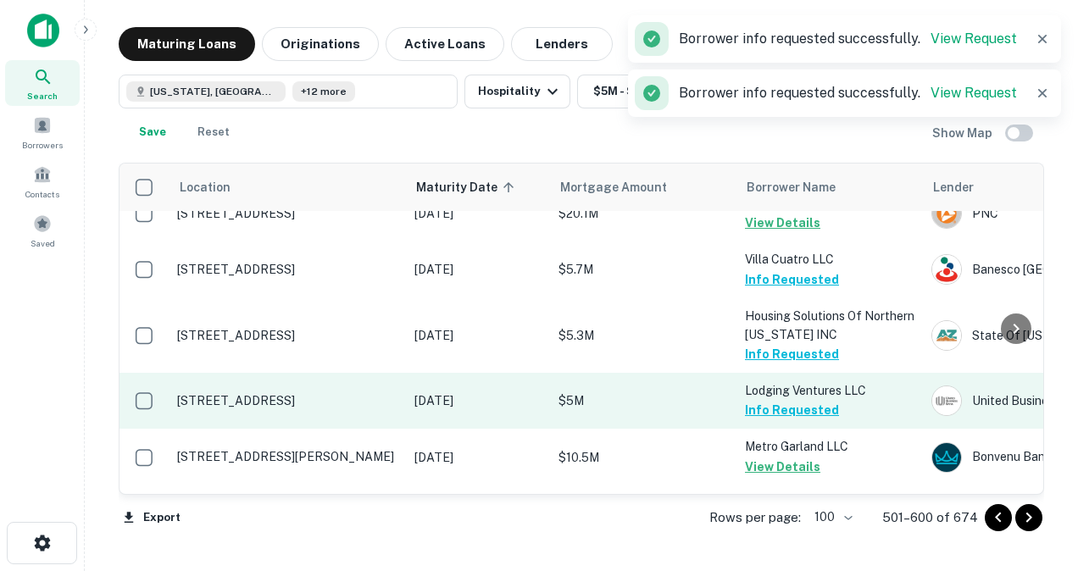
scroll to position [1456, 0]
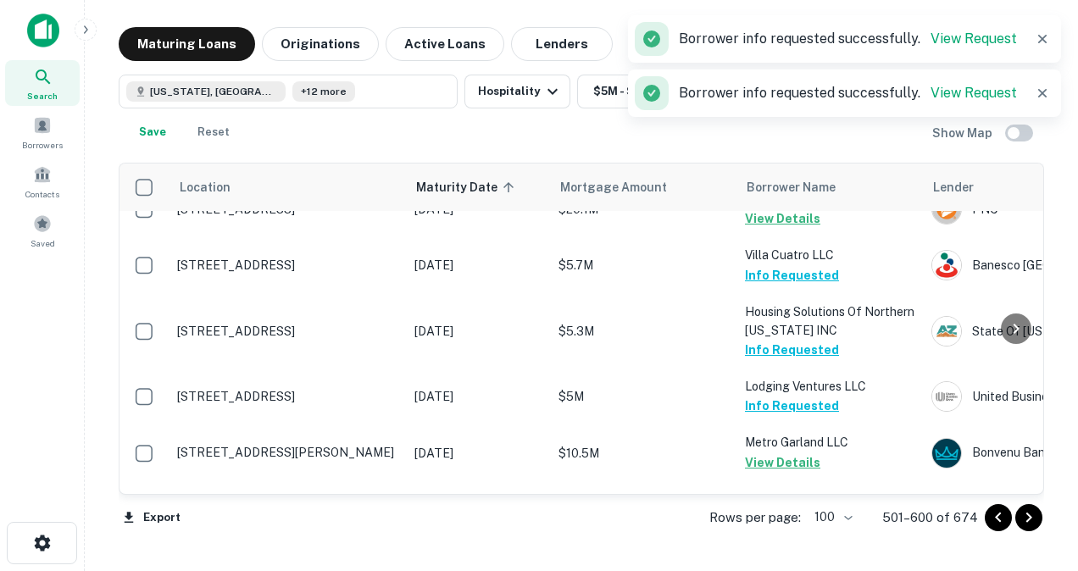
click at [763, 565] on button "Request Borrower Info" at bounding box center [813, 575] width 137 height 20
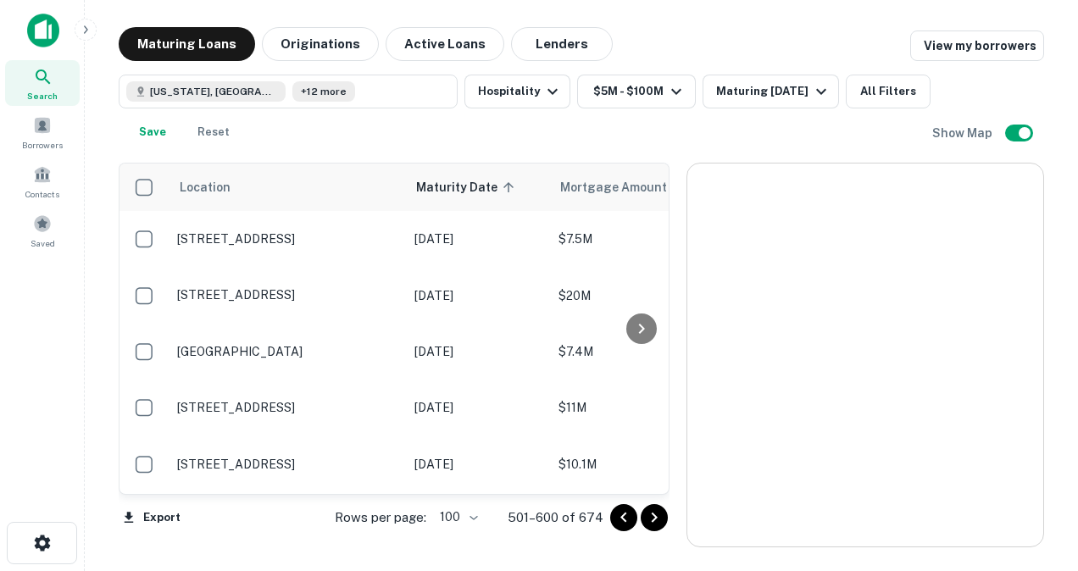
scroll to position [4696, 0]
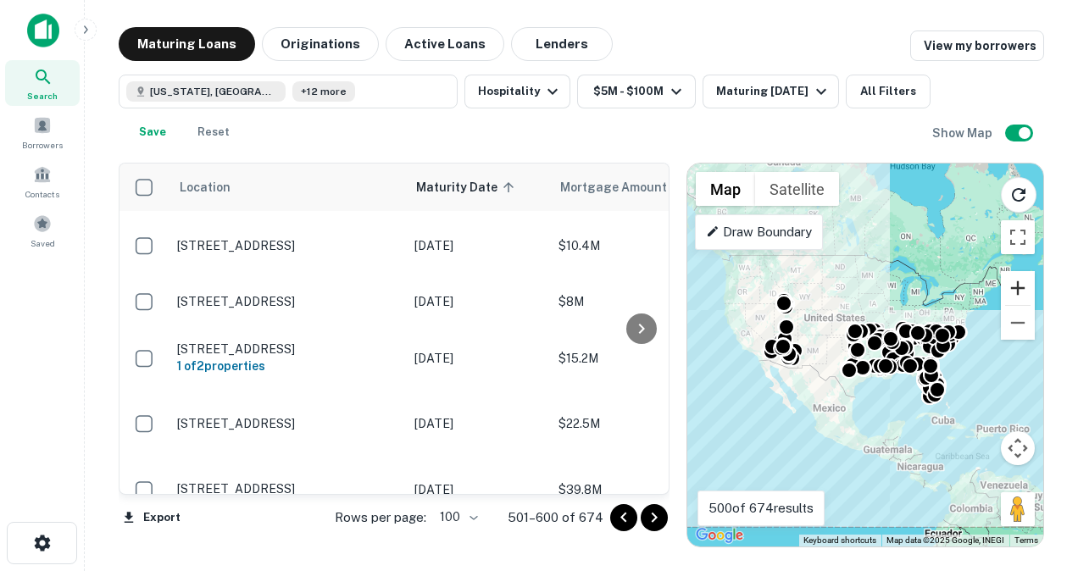
click at [1023, 284] on button "Zoom in" at bounding box center [1018, 288] width 34 height 34
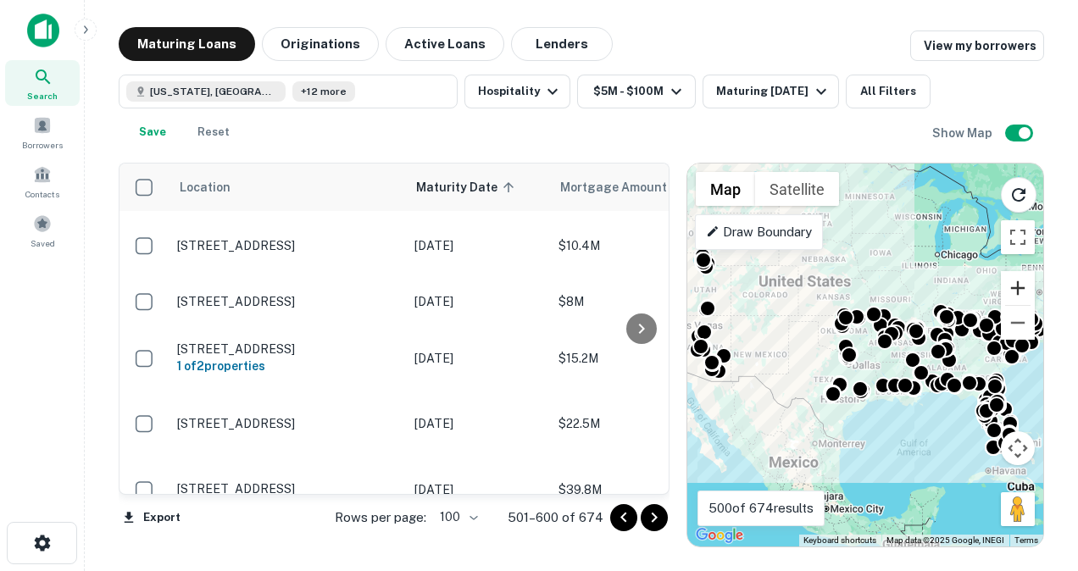
click at [1018, 281] on button "Zoom in" at bounding box center [1018, 288] width 34 height 34
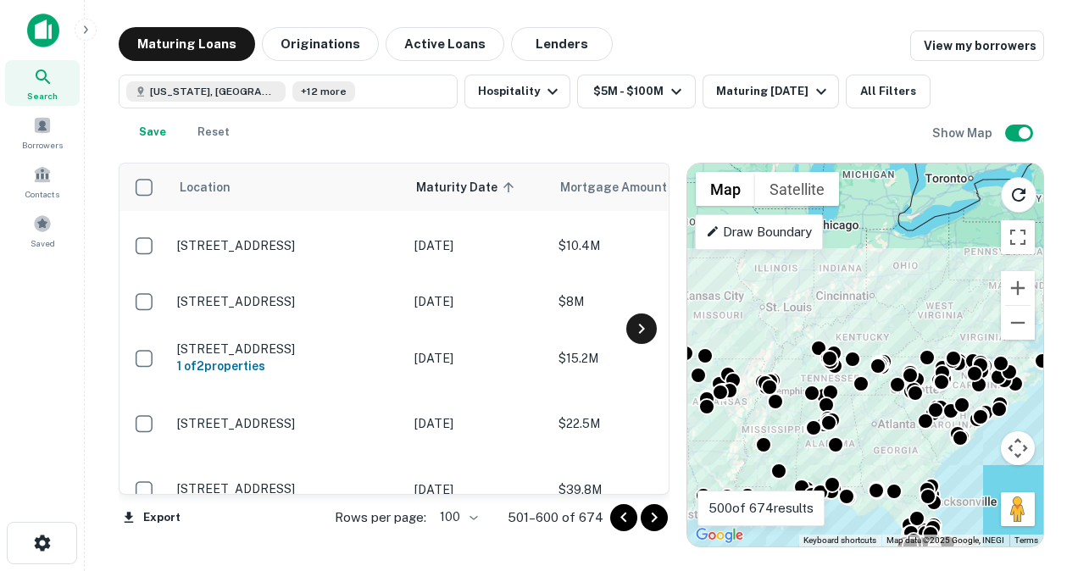
drag, startPoint x: 839, startPoint y: 256, endPoint x: 643, endPoint y: 325, distance: 207.7
click at [643, 325] on div "Location Maturity Date sorted ascending Mortgage Amount Borrower Name Lender Pu…" at bounding box center [581, 348] width 925 height 398
